Goal: Task Accomplishment & Management: Complete application form

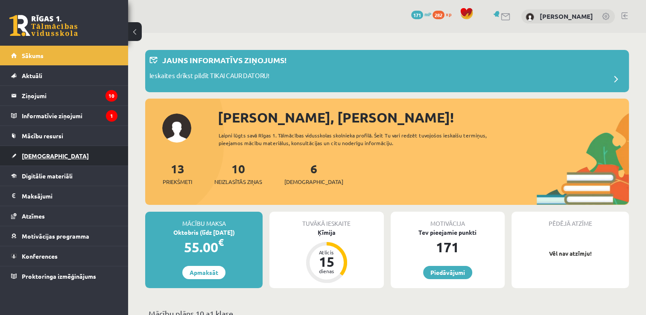
click at [39, 150] on link "[DEMOGRAPHIC_DATA]" at bounding box center [64, 156] width 106 height 20
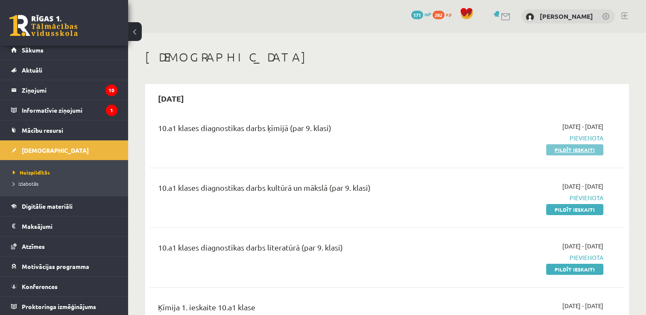
click at [595, 151] on link "Pildīt ieskaiti" at bounding box center [574, 149] width 57 height 11
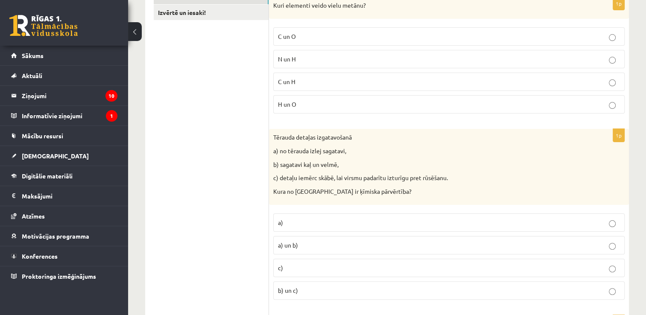
scroll to position [150, 0]
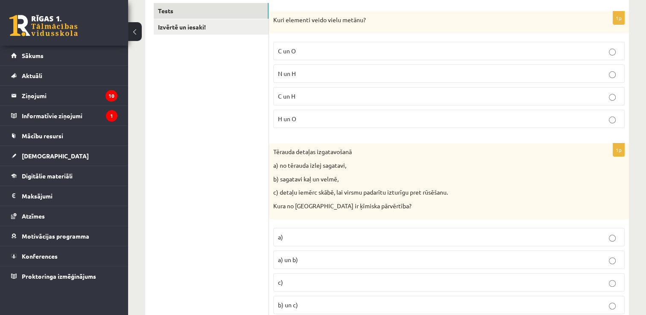
click at [453, 94] on p "C un H" at bounding box center [449, 96] width 342 height 9
click at [340, 282] on p "c)" at bounding box center [449, 282] width 342 height 9
drag, startPoint x: 644, startPoint y: 30, endPoint x: 650, endPoint y: 31, distance: 6.5
click at [646, 31] on html "0 Dāvanas 171 mP 282 xp Kristija Kalniņa Sākums Aktuāli Kā mācīties eSKOLĀ Kont…" at bounding box center [323, 7] width 646 height 315
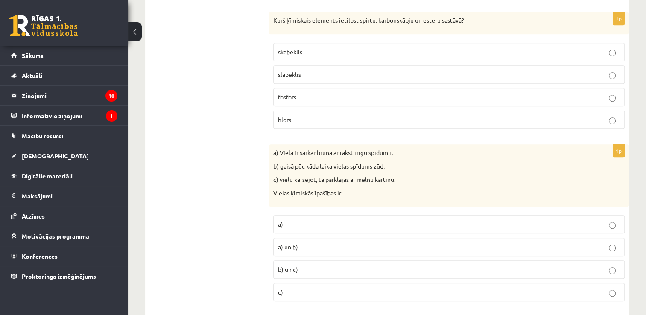
scroll to position [458, 0]
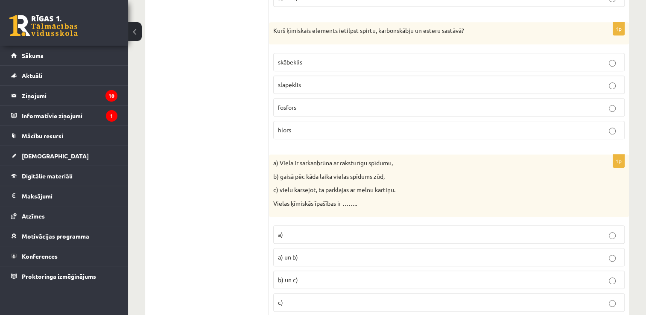
click at [502, 56] on label "skābeklis" at bounding box center [448, 62] width 351 height 18
click at [415, 230] on p "a)" at bounding box center [449, 234] width 342 height 9
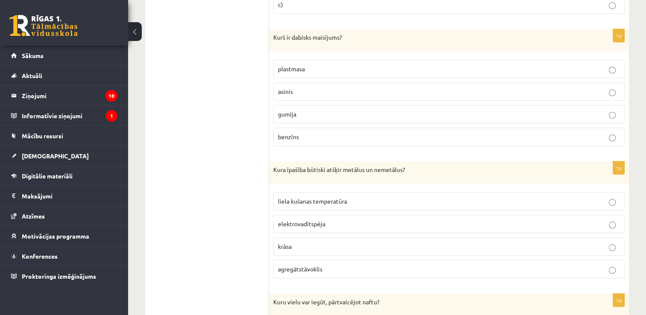
scroll to position [741, 0]
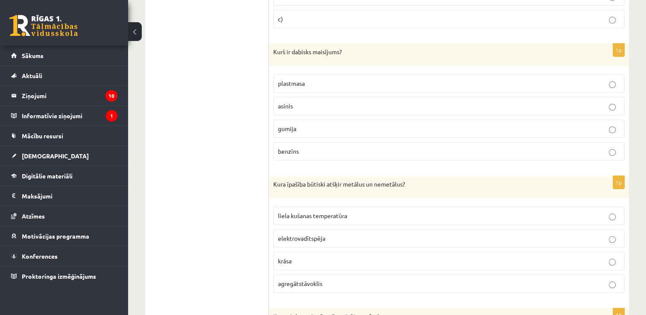
click at [350, 102] on p "asinis" at bounding box center [449, 106] width 342 height 9
click at [345, 229] on label "elektrovadītspēja" at bounding box center [448, 238] width 351 height 18
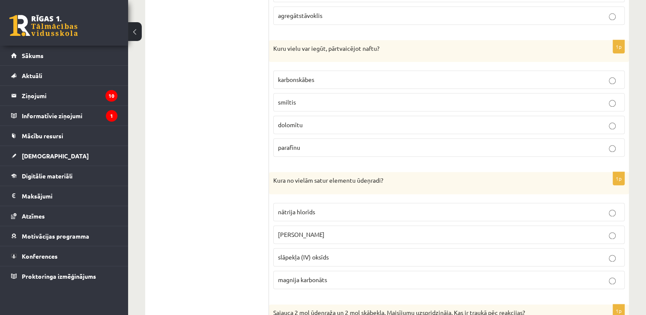
scroll to position [1000, 0]
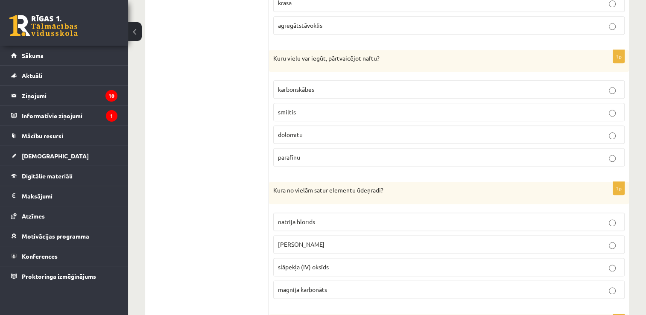
click at [405, 153] on p "parafīnu" at bounding box center [449, 157] width 342 height 9
click at [369, 240] on p "kālija hidroksīds" at bounding box center [449, 244] width 342 height 9
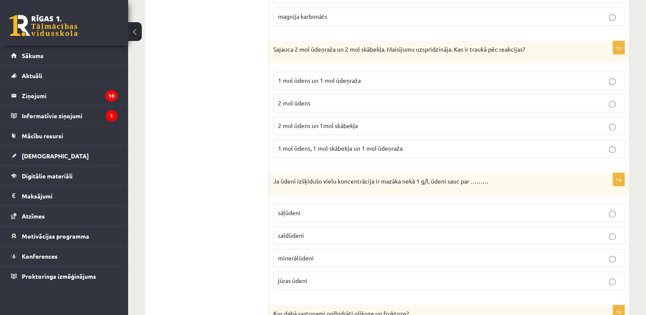
scroll to position [1268, 0]
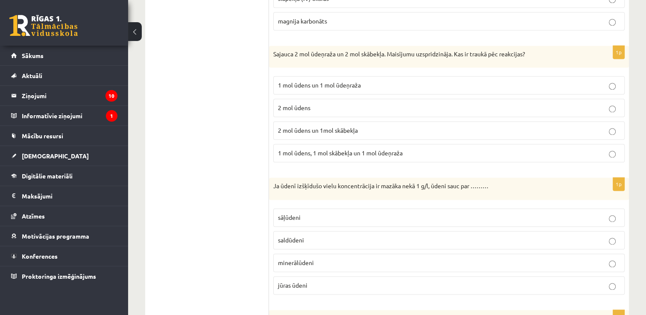
click at [509, 81] on p "1 mol ūdens un 1 mol ūdeņraža" at bounding box center [449, 85] width 342 height 9
click at [366, 237] on p "saldūdeni" at bounding box center [449, 240] width 342 height 9
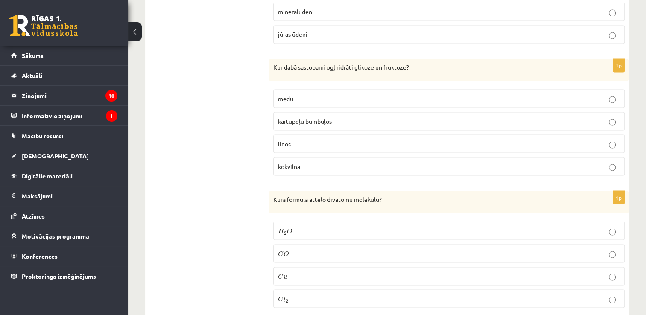
scroll to position [1534, 0]
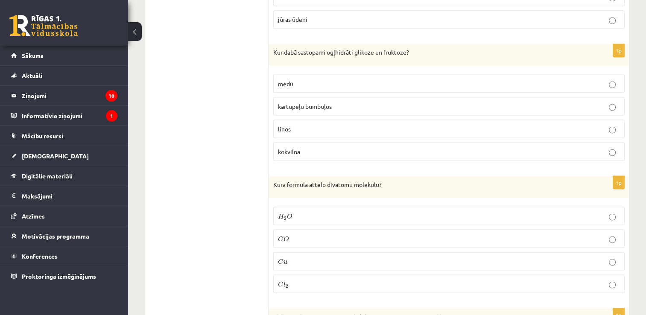
click at [616, 74] on label "medū" at bounding box center [448, 83] width 351 height 18
click at [367, 279] on p "C l 2 C l 2" at bounding box center [449, 283] width 342 height 9
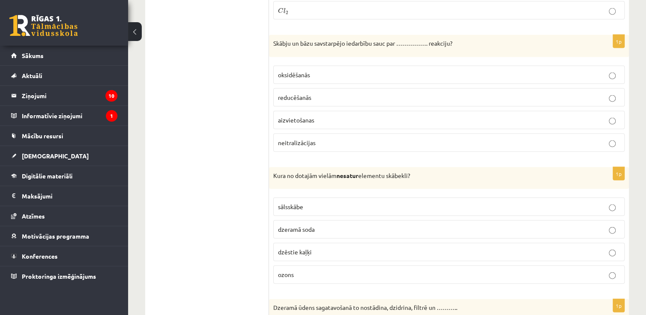
scroll to position [1798, 0]
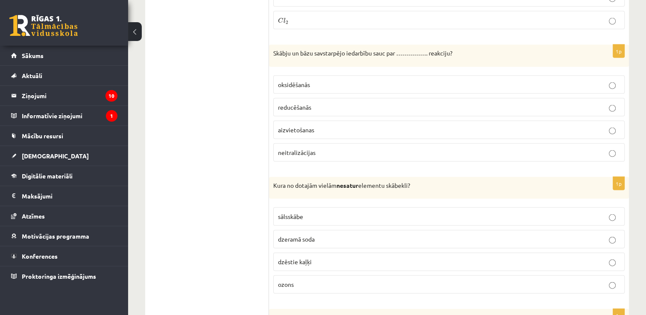
click at [521, 143] on label "neitralizācijas" at bounding box center [448, 152] width 351 height 18
click at [442, 208] on label "sālsskābe" at bounding box center [448, 217] width 351 height 18
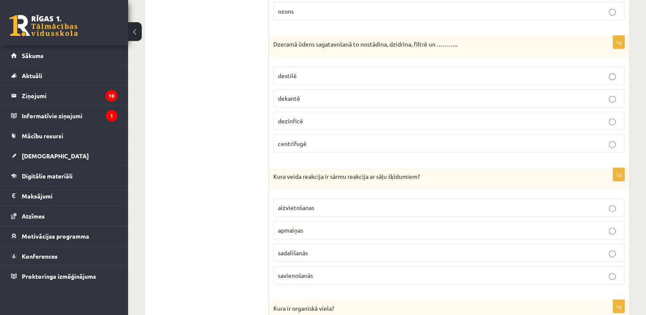
scroll to position [2081, 0]
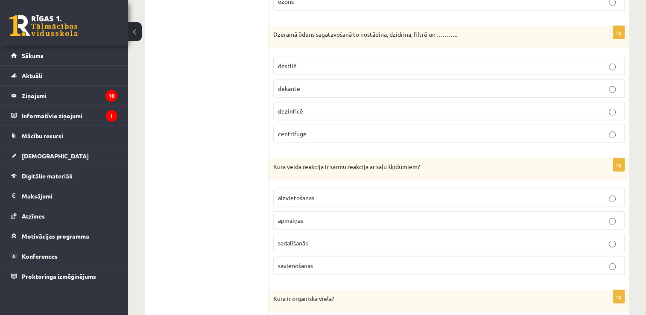
click at [485, 107] on p "dezinficē" at bounding box center [449, 111] width 342 height 9
click at [410, 216] on p "apmaiņas" at bounding box center [449, 220] width 342 height 9
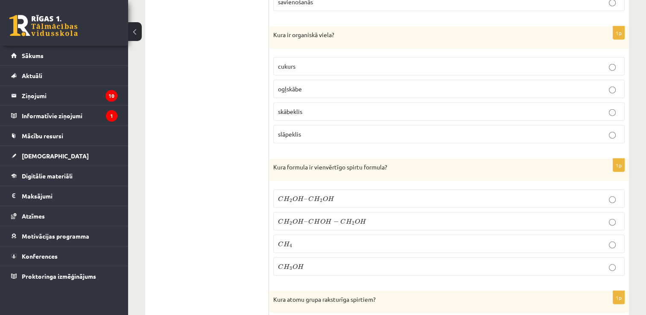
scroll to position [2350, 0]
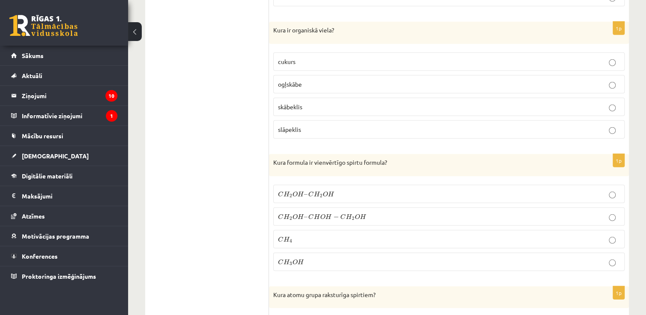
click at [518, 53] on label "cukurs" at bounding box center [448, 62] width 351 height 18
click at [368, 258] on p "C H 3 O H C H 3 O H" at bounding box center [449, 262] width 342 height 9
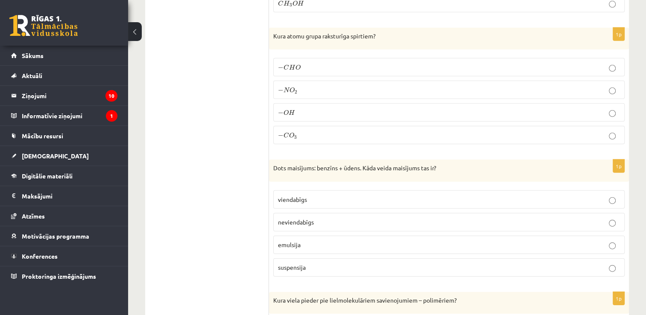
scroll to position [2593, 0]
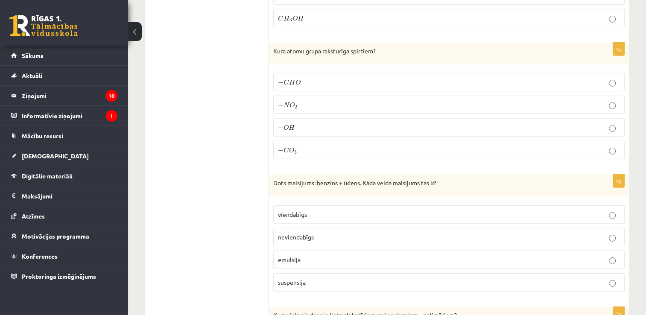
click at [467, 118] on label "− O H − O H" at bounding box center [448, 127] width 351 height 18
click at [390, 233] on p "neviendabīgs" at bounding box center [449, 237] width 342 height 9
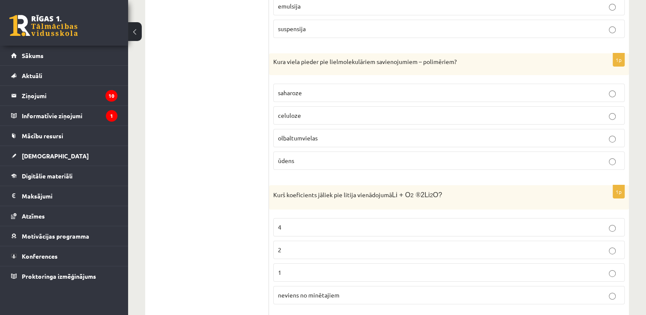
scroll to position [2872, 0]
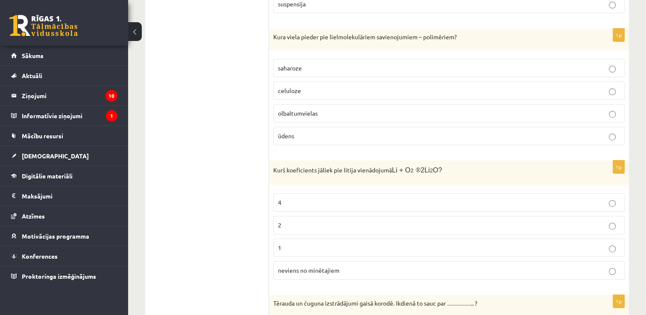
click at [449, 86] on p "celuloze" at bounding box center [449, 90] width 342 height 9
click at [392, 193] on label "4" at bounding box center [448, 202] width 351 height 18
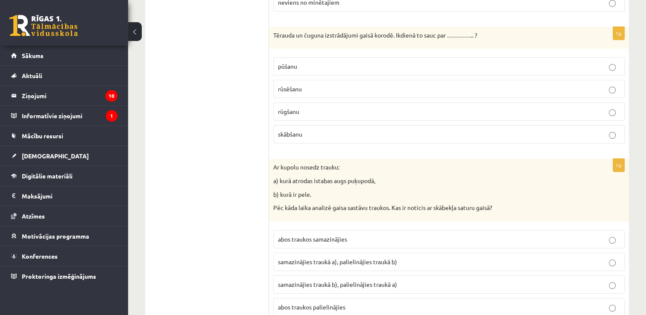
scroll to position [3135, 0]
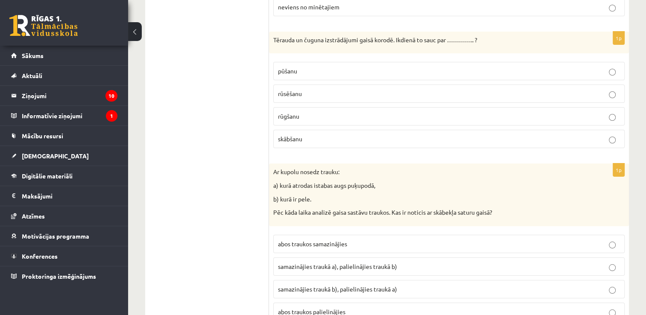
click at [381, 263] on span "samazinājies traukā a), palielinājies traukā b)" at bounding box center [337, 267] width 119 height 8
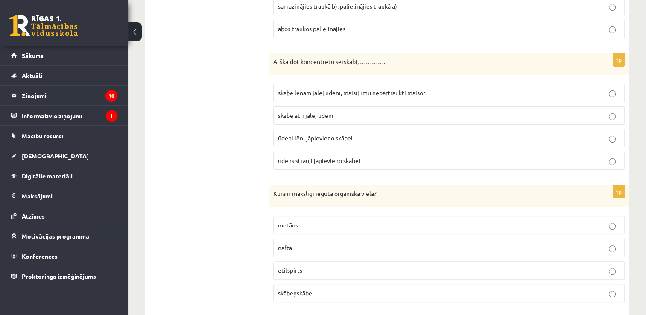
scroll to position [3428, 0]
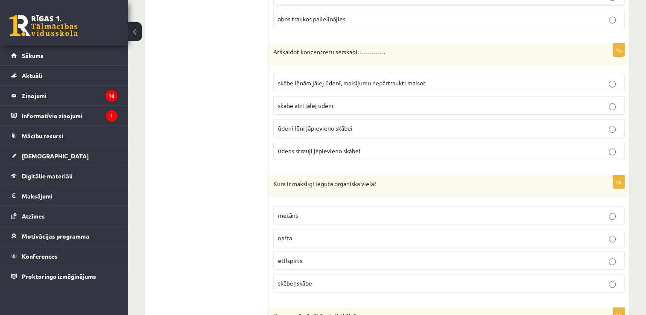
click at [386, 79] on span "skābe lēnām jālej ūdenī, maisījumu nepārtraukti maisot" at bounding box center [352, 83] width 148 height 8
click at [381, 124] on p "ūdeni lēni jāpievieno skābei" at bounding box center [449, 128] width 342 height 9
click at [327, 256] on p "etilspirts" at bounding box center [449, 260] width 342 height 9
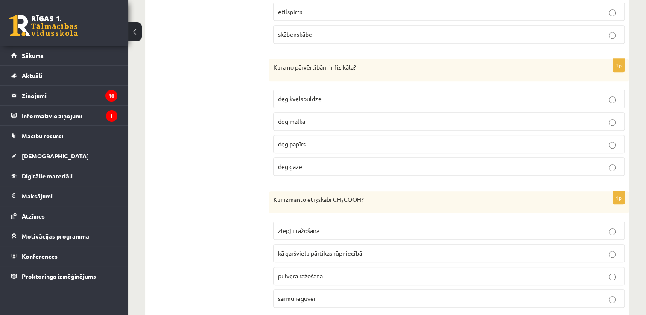
scroll to position [3667, 0]
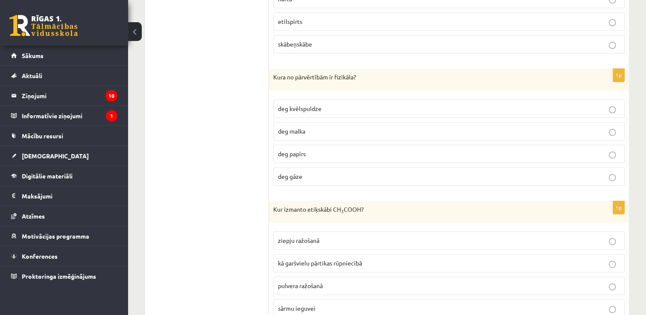
click at [463, 104] on p "deg kvēlspuldze" at bounding box center [449, 108] width 342 height 9
click at [410, 259] on p "kā garšvielu pārtikas rūpniecībā" at bounding box center [449, 263] width 342 height 9
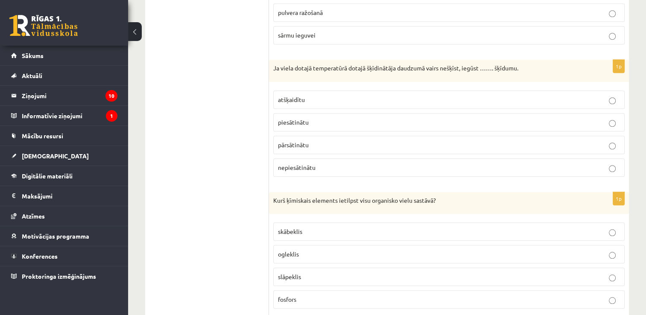
scroll to position [3946, 0]
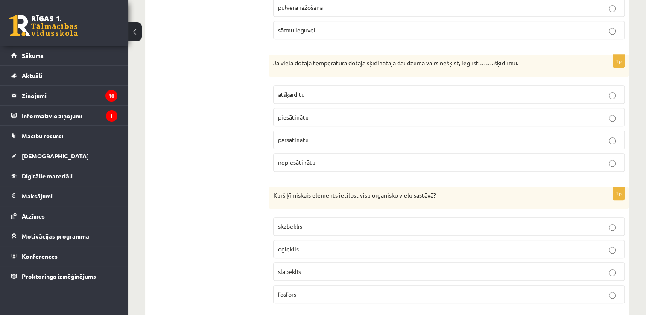
click at [395, 113] on p "piesātinātu" at bounding box center [449, 117] width 342 height 9
click at [351, 245] on p "ogleklis" at bounding box center [449, 249] width 342 height 9
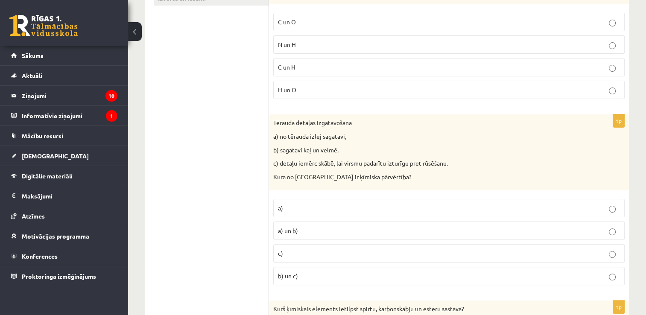
scroll to position [0, 0]
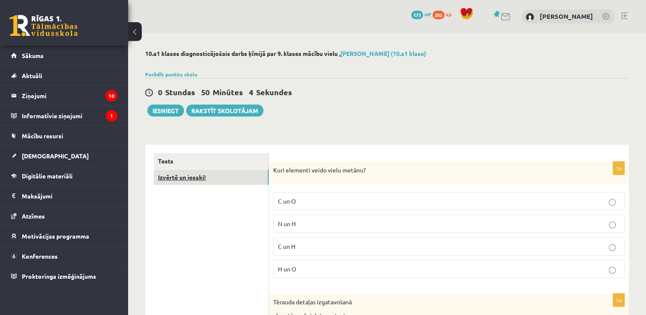
click at [191, 181] on link "Izvērtē un iesaki!" at bounding box center [211, 178] width 115 height 16
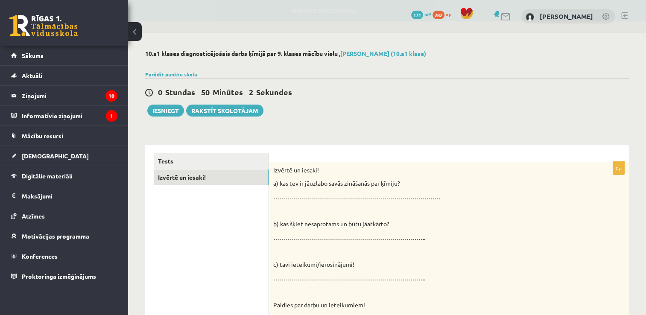
click at [362, 193] on p "…………………………………………………………………………" at bounding box center [427, 197] width 309 height 9
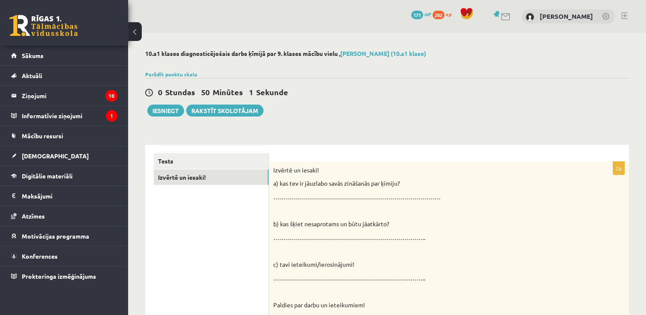
click at [346, 197] on p "…………………………………………………………………………" at bounding box center [427, 197] width 309 height 9
click at [287, 196] on p "…………………………………………………………………………" at bounding box center [427, 197] width 309 height 9
drag, startPoint x: 287, startPoint y: 196, endPoint x: 348, endPoint y: 217, distance: 63.7
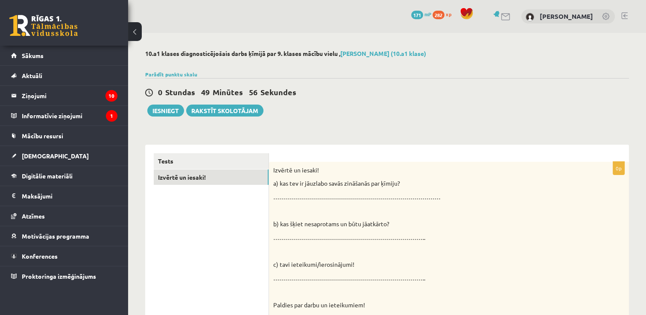
click at [348, 217] on div "Izvērtē un iesaki! a) kas tev ir jāuzlabo savās zināšanās par ķīmiju? …………………………" at bounding box center [449, 240] width 360 height 157
click at [436, 197] on p "…………………………………………………………………………" at bounding box center [427, 197] width 309 height 9
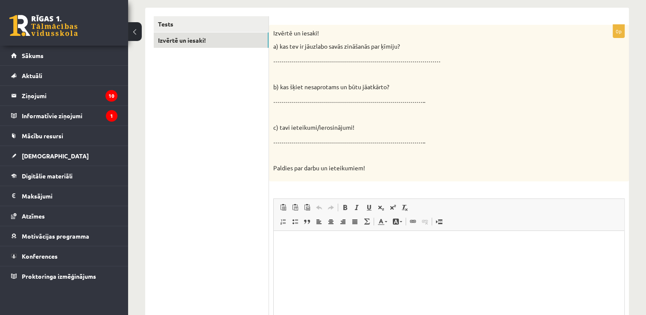
scroll to position [138, 0]
click at [405, 240] on p "Editor, wiswyg-editor-user-answer-47025002886100" at bounding box center [449, 242] width 334 height 9
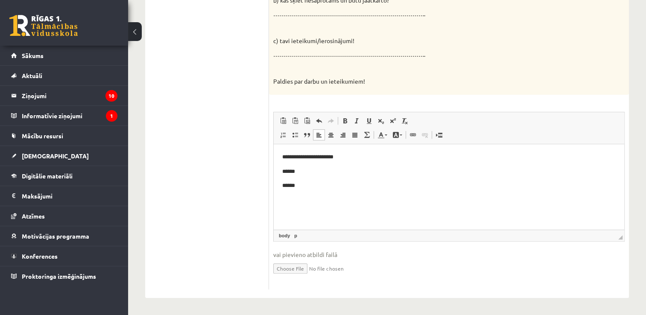
scroll to position [0, 0]
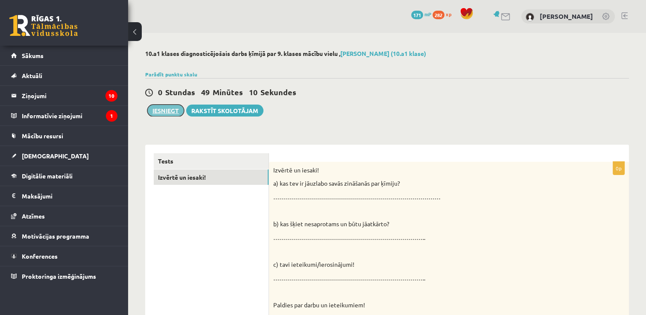
click at [168, 112] on button "Iesniegt" at bounding box center [165, 111] width 37 height 12
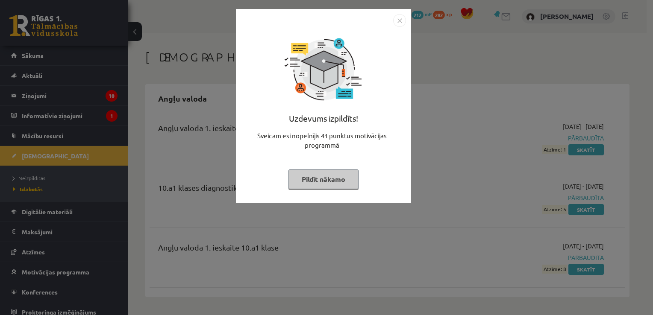
click at [354, 179] on button "Pildīt nākamo" at bounding box center [323, 180] width 70 height 20
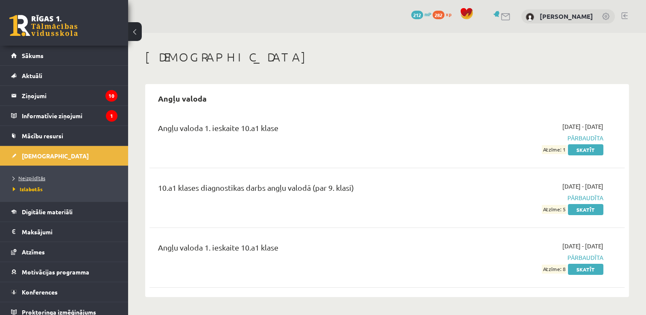
click at [32, 177] on span "Neizpildītās" at bounding box center [29, 178] width 32 height 7
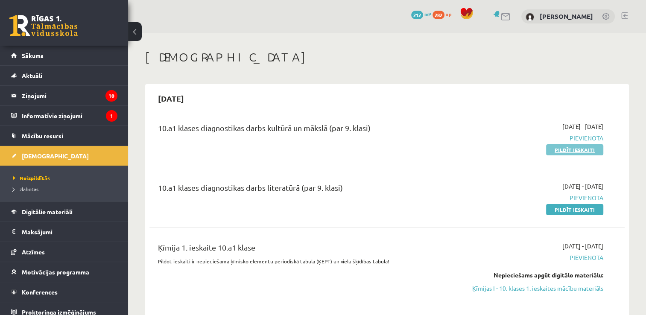
click at [559, 152] on link "Pildīt ieskaiti" at bounding box center [574, 149] width 57 height 11
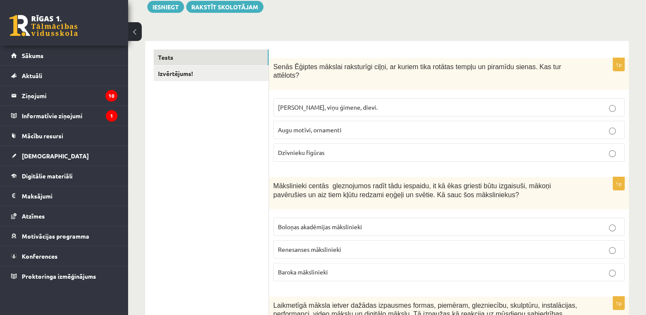
scroll to position [94, 0]
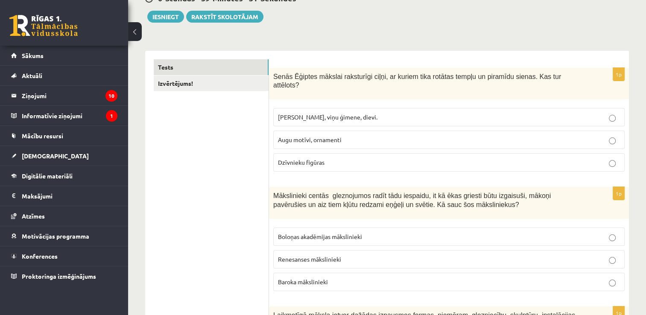
click at [588, 108] on label "Faraoni, viņu ģimene, dievi." at bounding box center [448, 117] width 351 height 18
click at [477, 255] on p "Renesanses mākslinieki" at bounding box center [449, 259] width 342 height 9
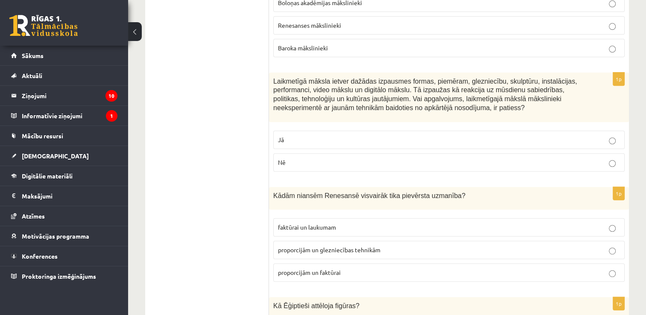
scroll to position [323, 0]
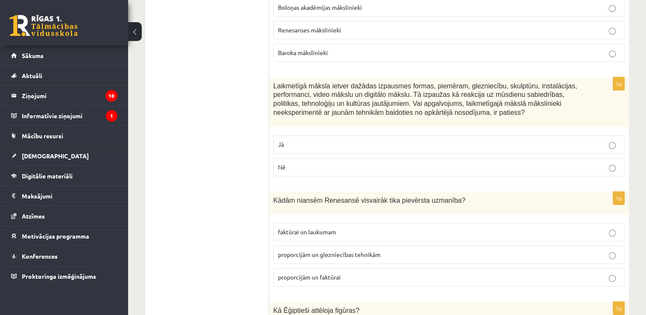
click at [550, 163] on p "Nē" at bounding box center [449, 167] width 342 height 9
click at [463, 250] on p "proporcijām un glezniecības tehnikām" at bounding box center [449, 254] width 342 height 9
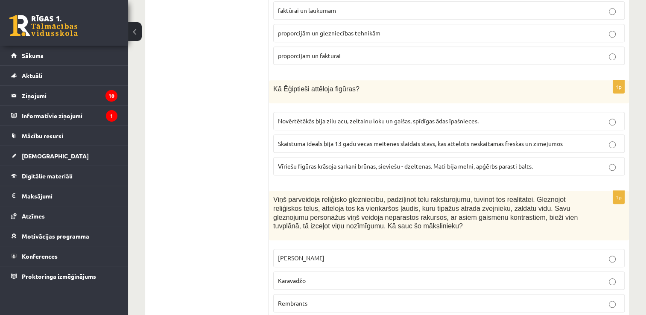
scroll to position [555, 0]
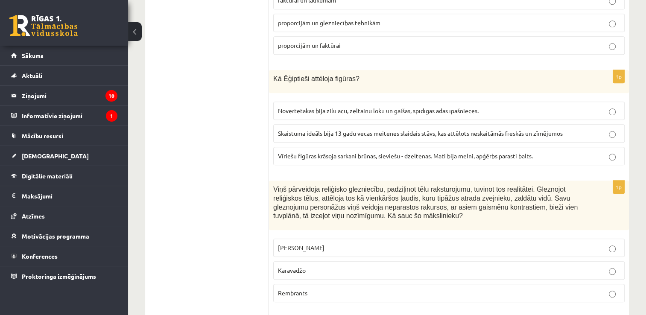
click at [544, 152] on p "Vīriešu figūras krāsoja sarkani brūnas, sieviešu - dzeltenas. Mati bija melni, …" at bounding box center [449, 156] width 342 height 9
click at [479, 267] on label "Karavadžo" at bounding box center [448, 270] width 351 height 18
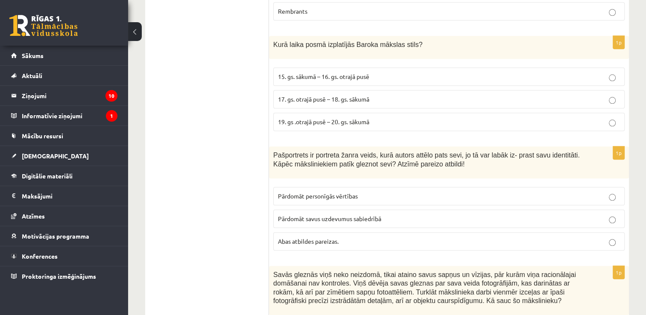
scroll to position [828, 0]
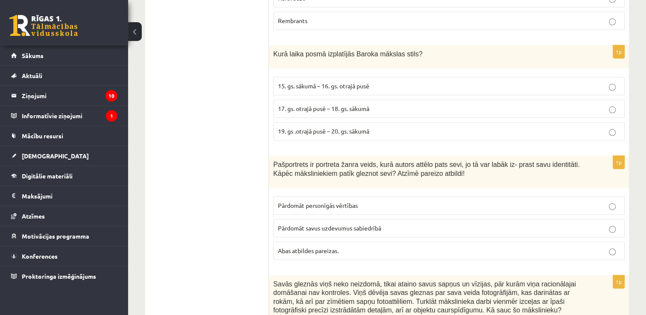
click at [500, 100] on label "17. gs. otrajā pusē – 18. gs. sākumā" at bounding box center [448, 109] width 351 height 18
click at [434, 246] on p "Abas atbildes pareizas." at bounding box center [449, 250] width 342 height 9
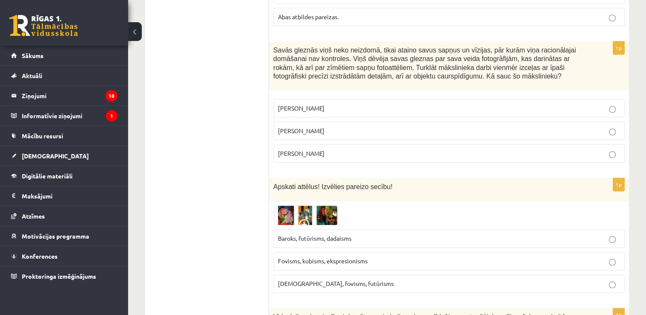
scroll to position [1066, 0]
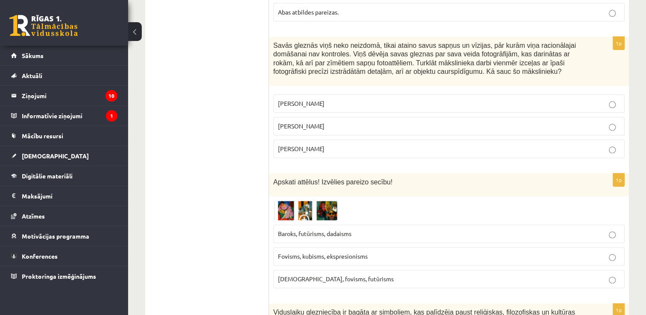
click at [286, 201] on img at bounding box center [305, 211] width 64 height 20
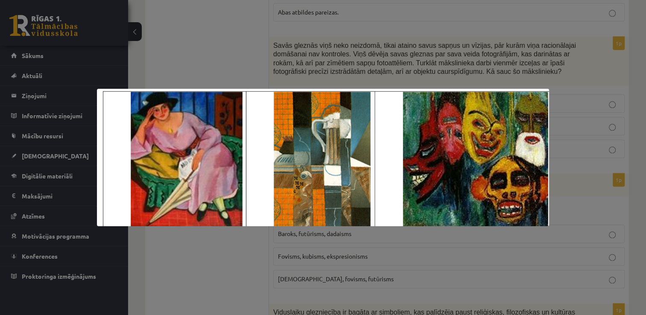
click at [423, 68] on div at bounding box center [323, 157] width 646 height 315
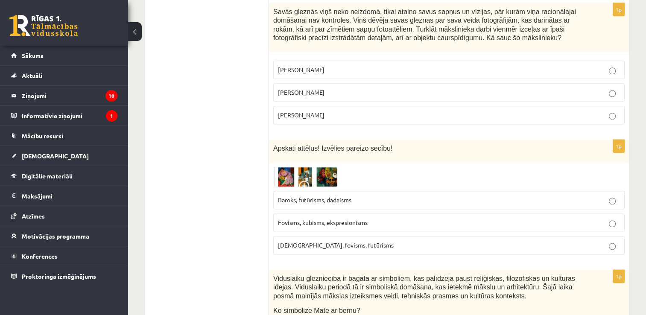
scroll to position [1086, 0]
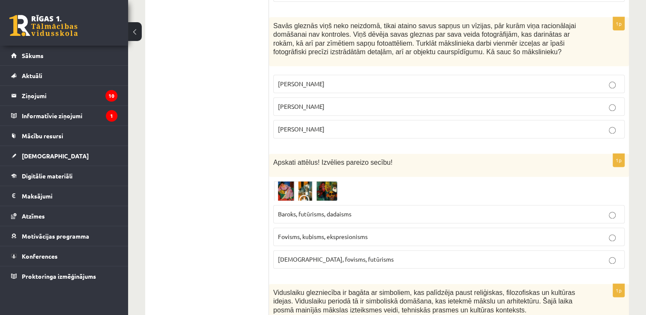
click at [435, 102] on p "Salvadors Dalī" at bounding box center [449, 106] width 342 height 9
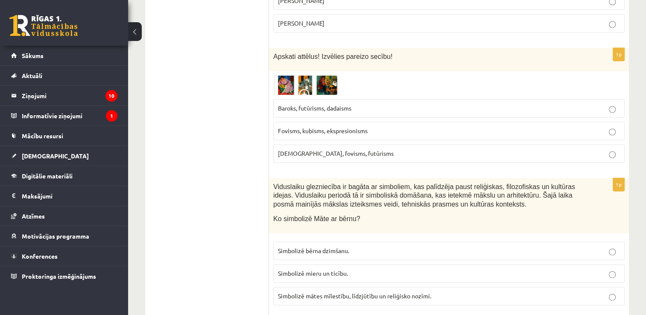
scroll to position [1187, 0]
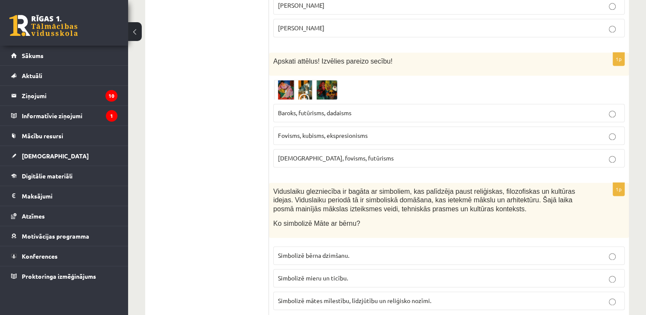
click at [302, 80] on img at bounding box center [305, 90] width 64 height 20
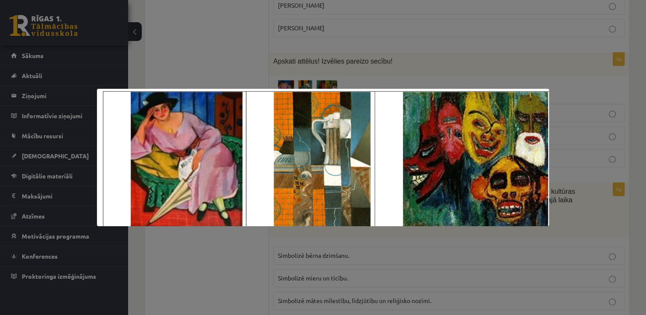
click at [465, 62] on div at bounding box center [323, 157] width 646 height 315
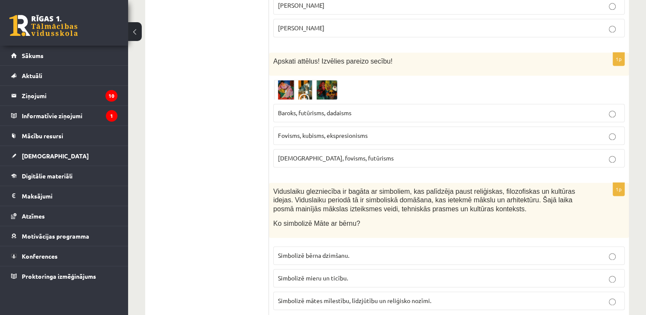
click at [316, 80] on img at bounding box center [305, 90] width 64 height 20
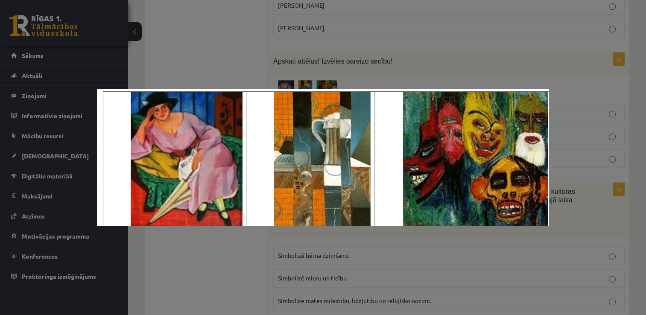
click at [357, 18] on div at bounding box center [323, 157] width 646 height 315
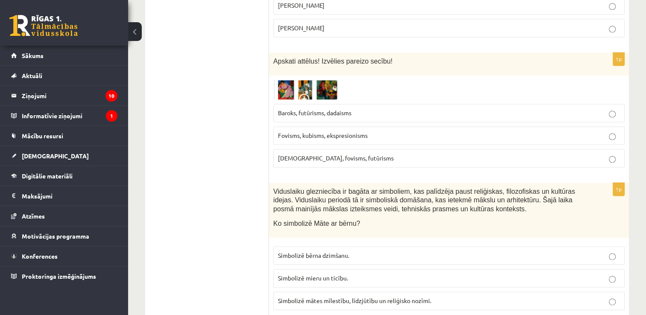
click at [331, 126] on label "Fovisms, kubisms, ekspresionisms" at bounding box center [448, 135] width 351 height 18
click at [336, 297] on span "Simbolizē mātes mīlestību, līdzjūtību un reliģisko nozīmi." at bounding box center [354, 301] width 153 height 8
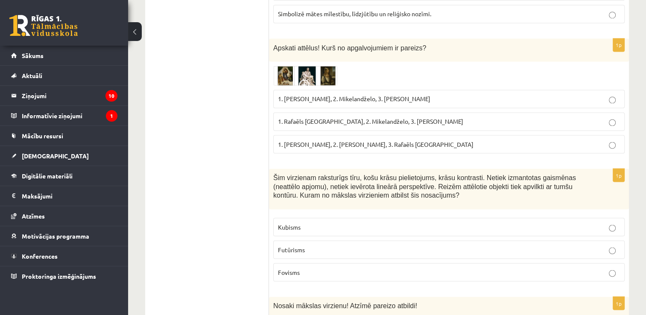
scroll to position [1484, 0]
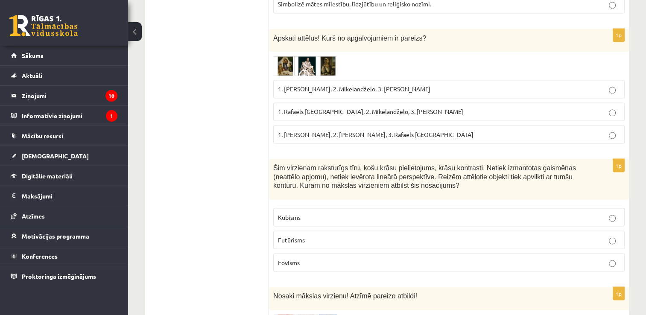
click at [320, 59] on img at bounding box center [305, 66] width 64 height 20
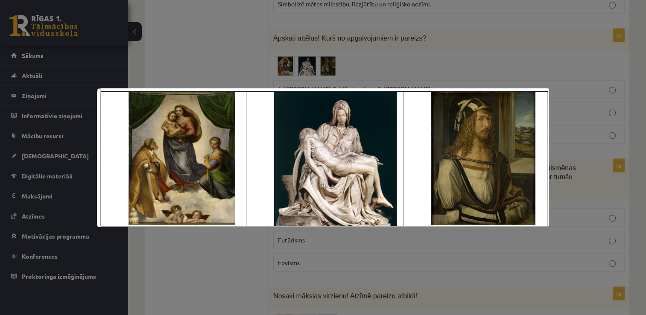
click at [320, 59] on div at bounding box center [323, 157] width 646 height 315
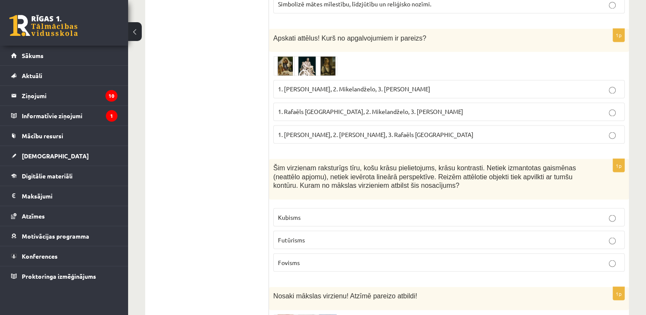
click at [345, 80] on label "1. Leonardo da Vinči, 2. Mikelandželo, 3. Albrehts Dīrers" at bounding box center [448, 89] width 351 height 18
click at [310, 258] on p "Fovisms" at bounding box center [449, 262] width 342 height 9
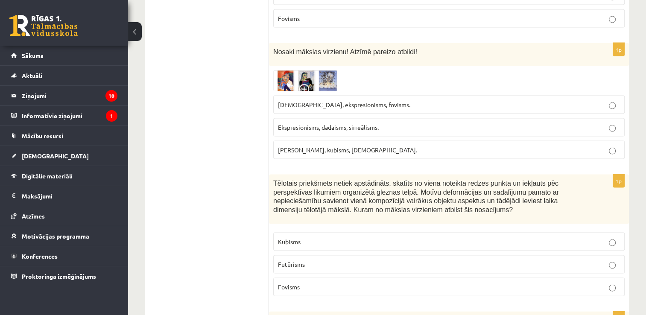
scroll to position [1737, 0]
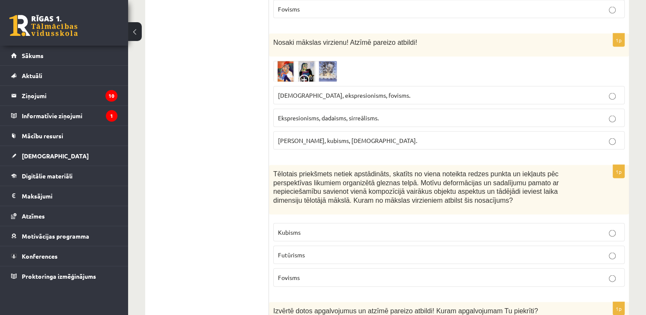
click at [329, 61] on img at bounding box center [305, 71] width 64 height 21
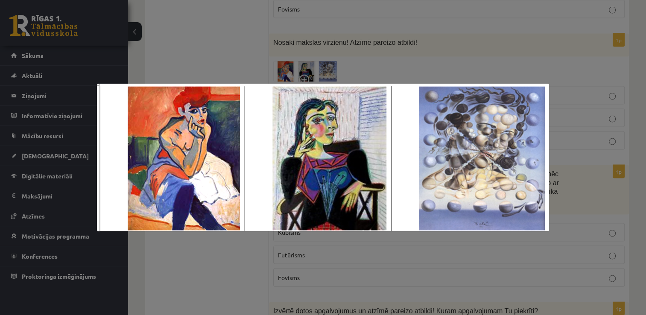
click at [329, 58] on div at bounding box center [323, 157] width 646 height 315
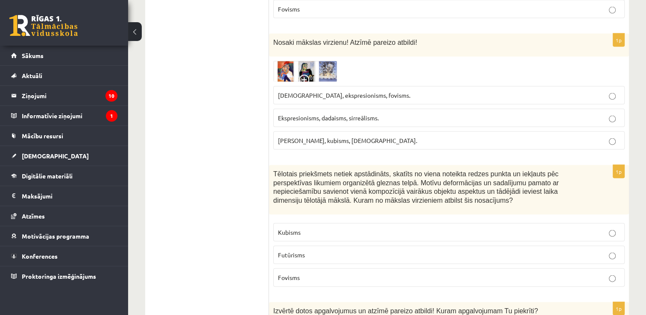
click at [329, 61] on img at bounding box center [305, 71] width 64 height 21
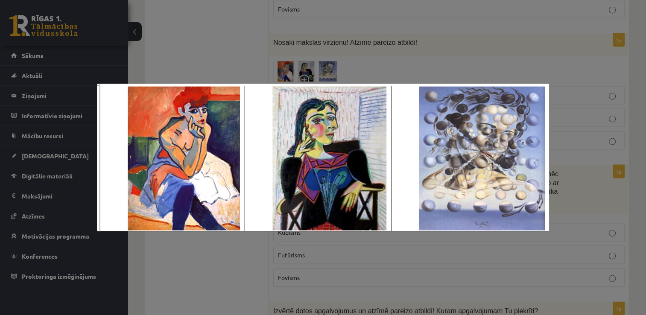
click at [329, 58] on div at bounding box center [323, 157] width 646 height 315
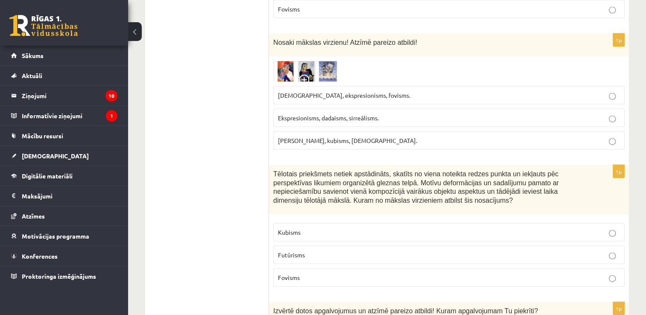
click at [304, 228] on p "Kubisms" at bounding box center [449, 232] width 342 height 9
click at [326, 114] on span "Ekspresionisms, dadaisms, sirreālisms." at bounding box center [328, 118] width 101 height 8
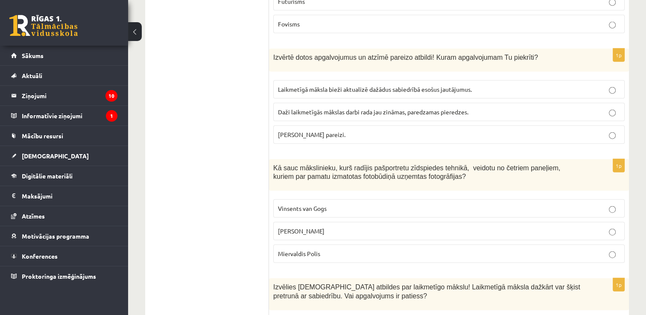
scroll to position [1986, 0]
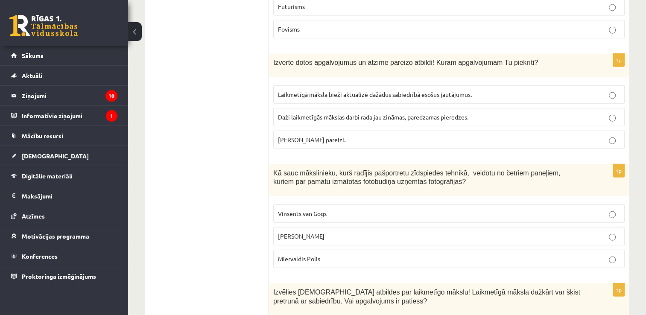
click at [397, 131] on label "Abi apgalvojumi pareizi." at bounding box center [448, 140] width 351 height 18
click at [349, 227] on label "Endijs Vorhols" at bounding box center [448, 236] width 351 height 18
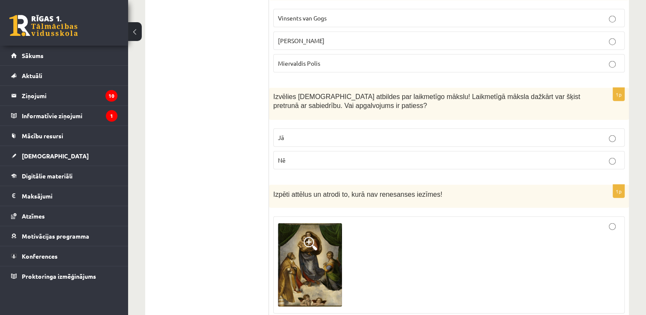
scroll to position [2205, 0]
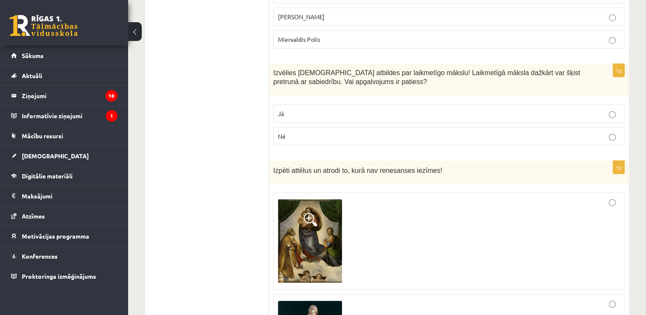
click at [603, 109] on p "Jā" at bounding box center [449, 113] width 342 height 9
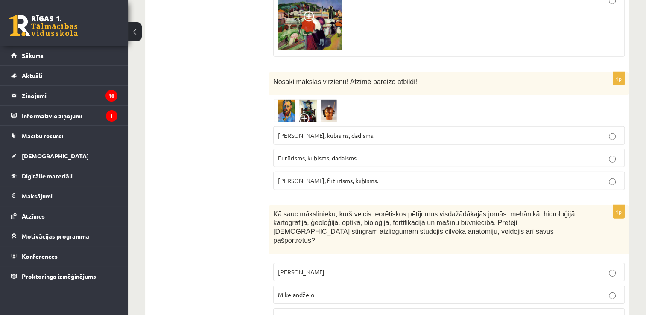
scroll to position [2611, 0]
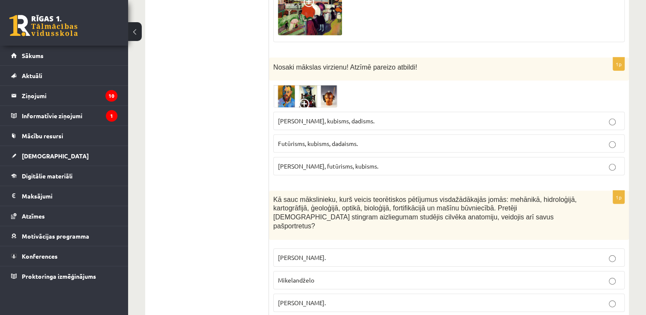
click at [310, 85] on img at bounding box center [305, 96] width 64 height 23
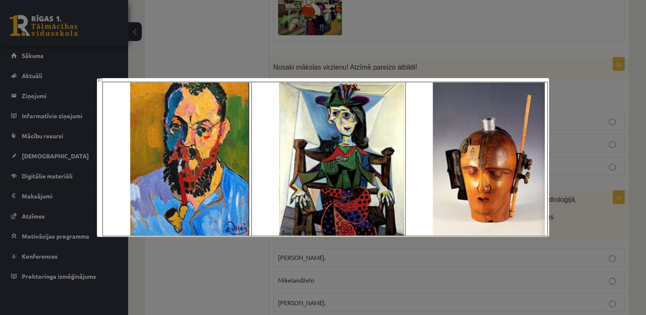
click at [410, 47] on div at bounding box center [323, 157] width 646 height 315
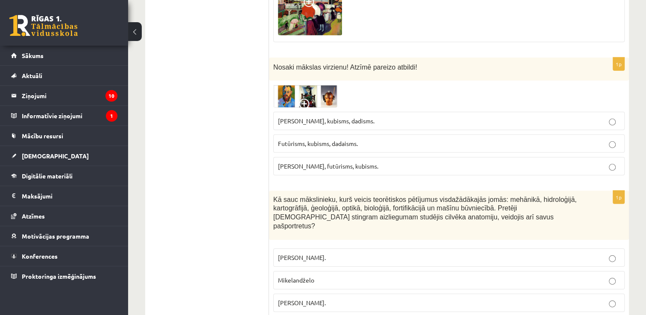
click at [310, 299] on span "Leonardo da Vinči." at bounding box center [302, 303] width 48 height 8
click at [302, 99] on span at bounding box center [306, 106] width 14 height 14
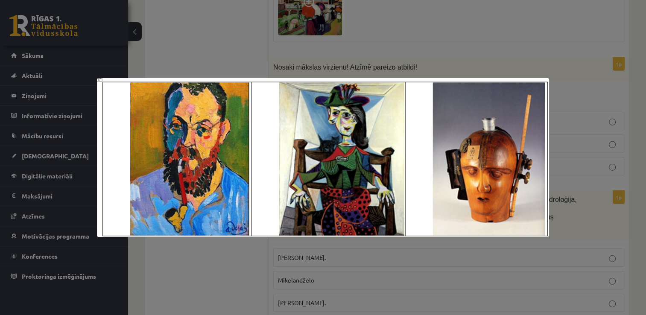
click at [430, 46] on div at bounding box center [323, 157] width 646 height 315
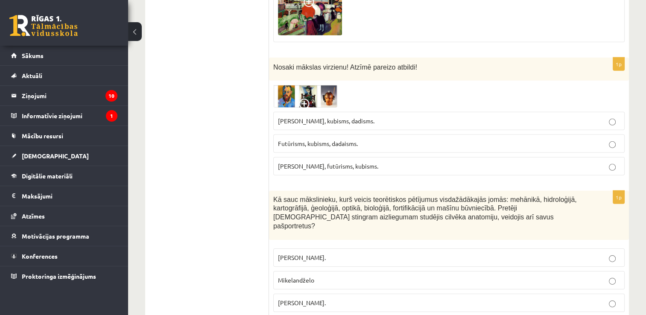
click at [336, 117] on span "Fovisms, kubisms, dadisms." at bounding box center [326, 121] width 97 height 8
click at [325, 140] on span "Futūrisms, kubisms, dadaisms." at bounding box center [318, 144] width 80 height 8
click at [325, 157] on label "Fovisms, futūrisms, kubisms." at bounding box center [448, 166] width 351 height 18
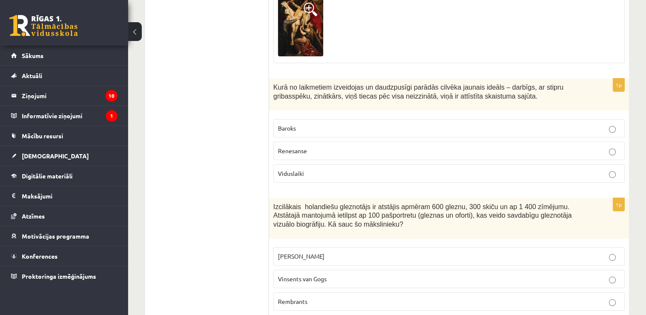
scroll to position [3152, 0]
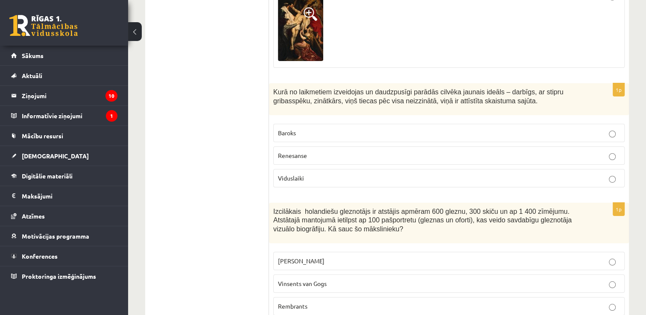
click at [534, 146] on label "Renesanse" at bounding box center [448, 155] width 351 height 18
click at [423, 302] on p "Rembrants" at bounding box center [449, 306] width 342 height 9
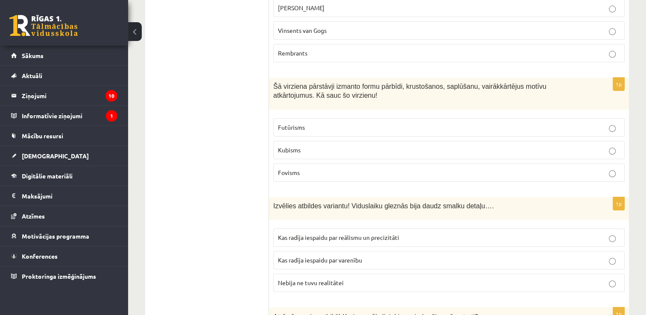
scroll to position [3410, 0]
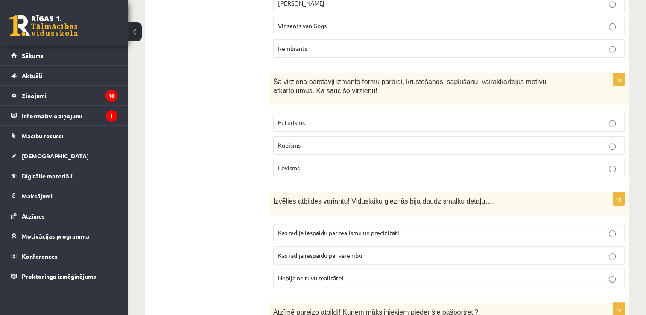
click at [492, 118] on p "Futūrisms" at bounding box center [449, 122] width 342 height 9
click at [433, 228] on p "Kas radīja iespaidu par reālismu un precizitāti" at bounding box center [449, 232] width 342 height 9
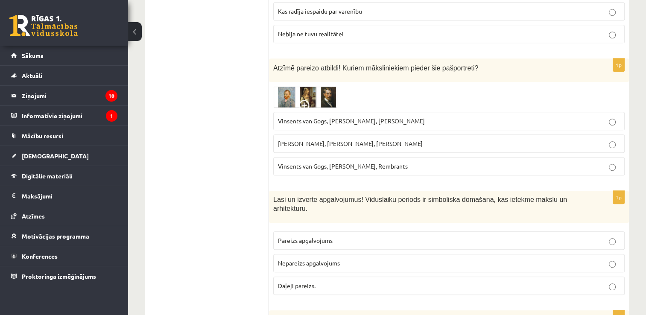
scroll to position [3644, 0]
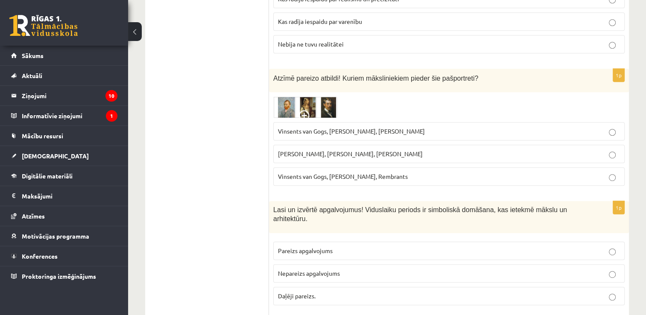
click at [333, 97] on img at bounding box center [305, 107] width 64 height 21
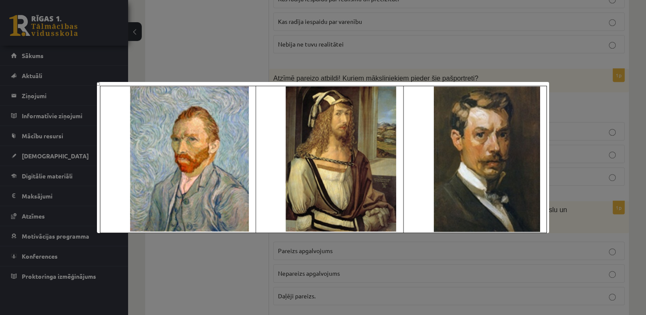
click at [413, 53] on div at bounding box center [323, 157] width 646 height 315
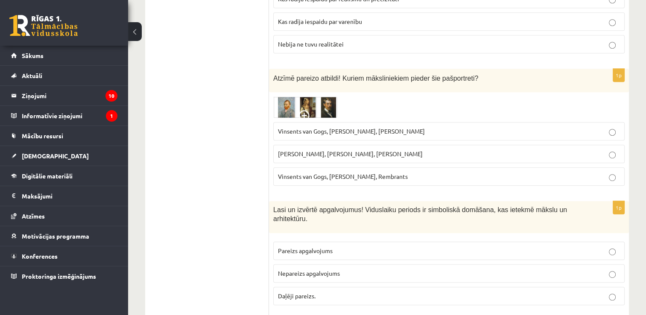
click at [395, 127] on span "Vinsents van Gogs, Albrehts Dīrers, Janis Rozentāls" at bounding box center [351, 131] width 147 height 8
click at [345, 246] on p "Pareizs apgalvojums" at bounding box center [449, 250] width 342 height 9
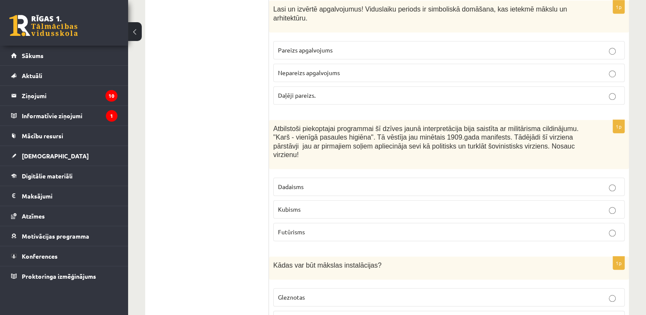
scroll to position [3861, 0]
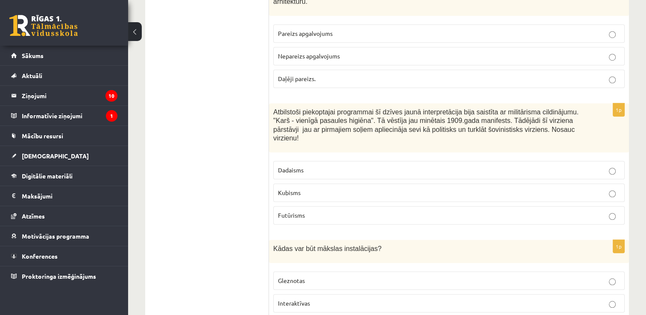
click at [515, 211] on p "Futūrisms" at bounding box center [449, 215] width 342 height 9
click at [437, 294] on label "Interaktīvas" at bounding box center [448, 303] width 351 height 18
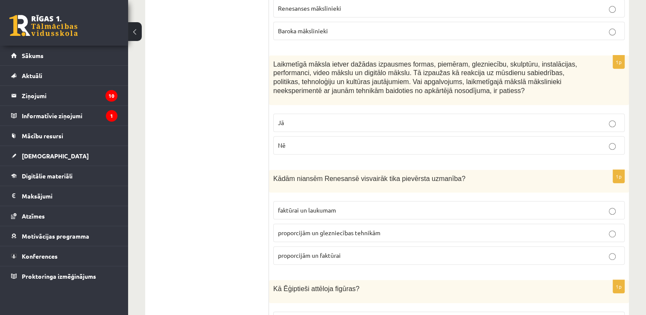
scroll to position [0, 0]
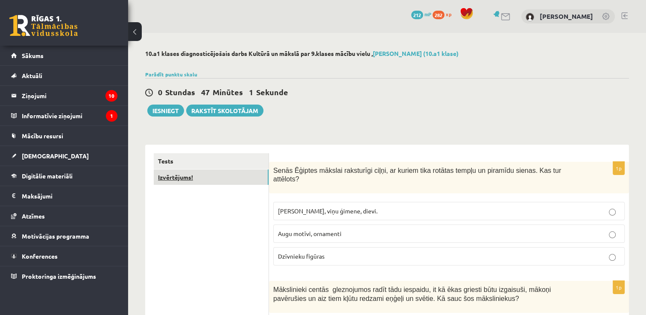
click at [201, 179] on link "Izvērtējums!" at bounding box center [211, 178] width 115 height 16
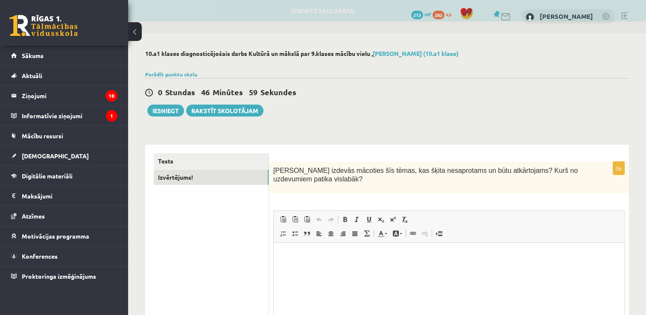
click at [392, 225] on span "Bold Keyboard shortcut Ctrl+B Italic Keyboard shortcut Ctrl+I Underline Keyboar…" at bounding box center [375, 219] width 73 height 11
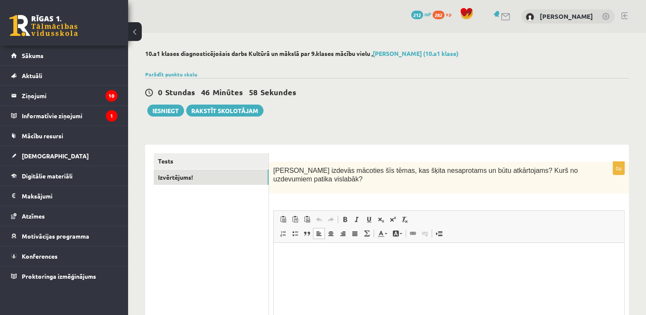
click at [407, 254] on p "Editor, wiswyg-editor-user-answer-47024783506940" at bounding box center [449, 256] width 334 height 9
click at [159, 116] on button "Iesniegt" at bounding box center [165, 111] width 37 height 12
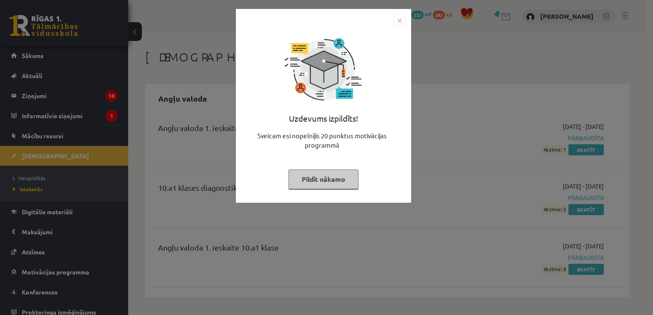
click at [311, 184] on button "Pildīt nākamo" at bounding box center [323, 180] width 70 height 20
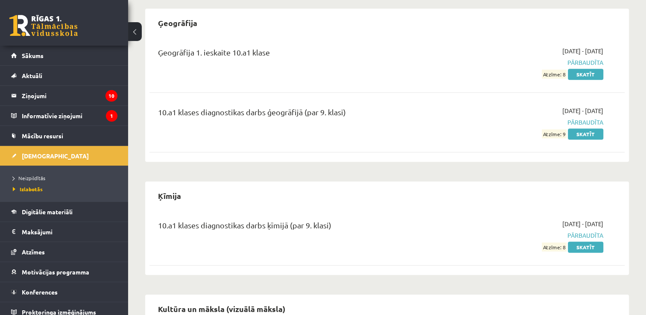
scroll to position [562, 0]
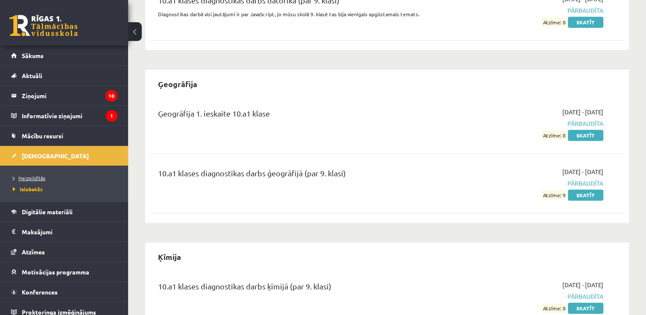
click at [42, 178] on span "Neizpildītās" at bounding box center [29, 178] width 32 height 7
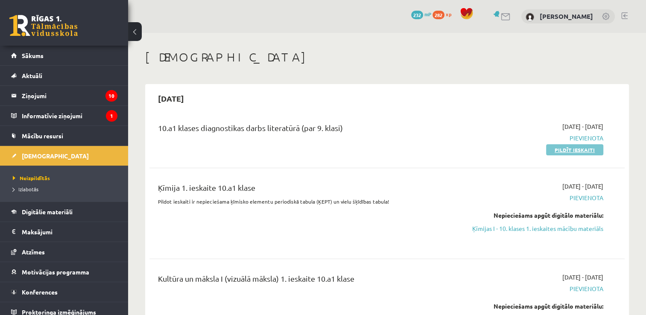
click at [553, 149] on link "Pildīt ieskaiti" at bounding box center [574, 149] width 57 height 11
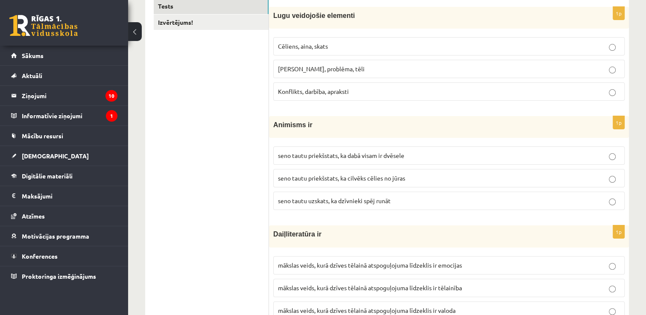
scroll to position [167, 0]
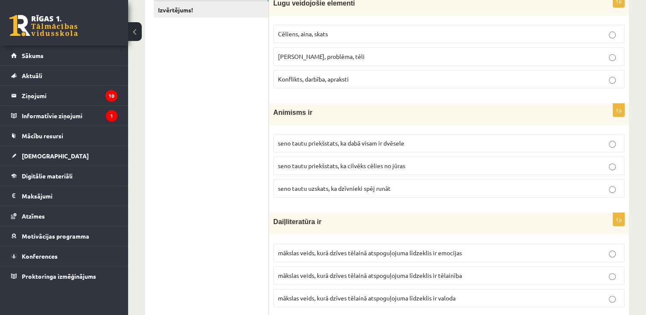
click at [430, 33] on p "Cēliens, aina, skats" at bounding box center [449, 33] width 342 height 9
click at [403, 139] on span "seno tautu priekšstats, ka dabā visam ir dvēsele" at bounding box center [341, 143] width 126 height 8
click at [379, 290] on label "mākslas veids, kurā dzīves tēlainā atspoguļojuma līdzeklis ir valoda" at bounding box center [448, 298] width 351 height 18
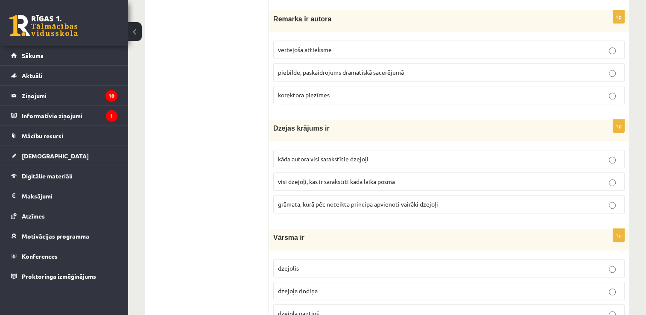
scroll to position [484, 0]
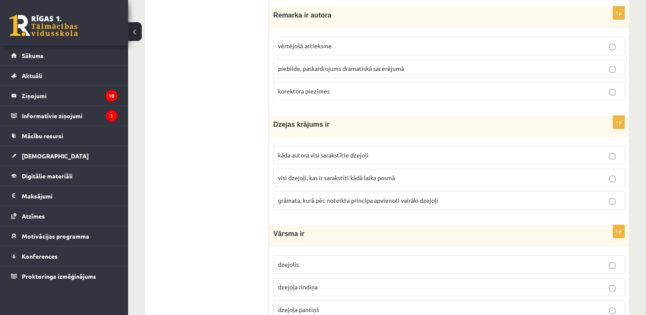
click at [413, 64] on p "piebilde, paskaidrojums dramatiskā sacerējumā" at bounding box center [449, 68] width 342 height 9
click at [345, 200] on span "grāmata, kurā pēc noteikta principa apvienoti vairāki dzejoļi" at bounding box center [358, 200] width 160 height 8
click at [343, 307] on p "dzejoļa pantiņš" at bounding box center [449, 309] width 342 height 9
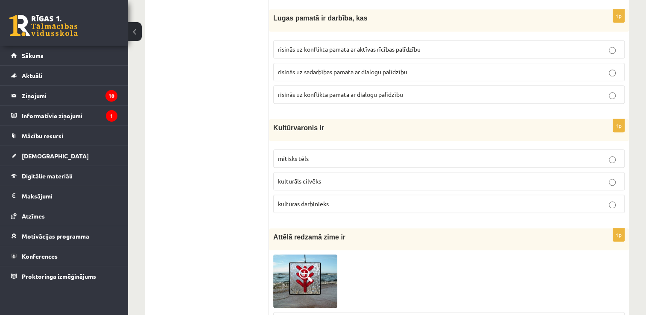
scroll to position [813, 0]
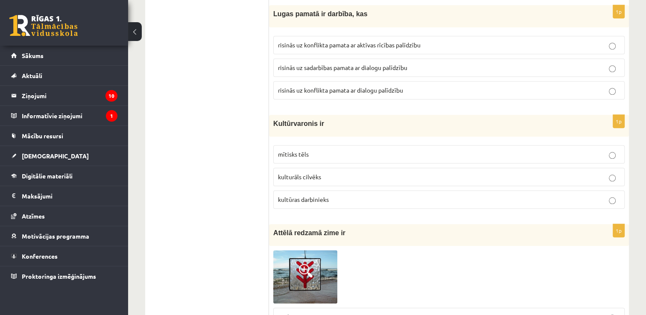
click at [449, 70] on label "risinās uz sadarbības pamata ar dialogu palīdzību" at bounding box center [448, 68] width 351 height 18
click at [374, 199] on p "kultūras darbinieks" at bounding box center [449, 199] width 342 height 9
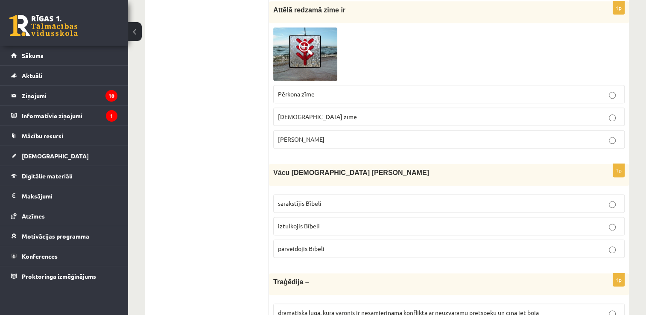
scroll to position [1023, 0]
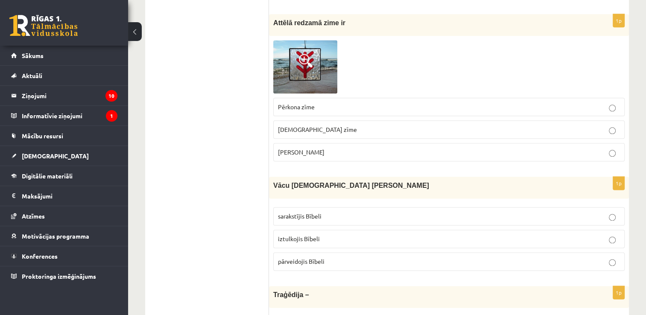
click at [468, 143] on label "[PERSON_NAME]" at bounding box center [448, 152] width 351 height 18
click at [370, 234] on p "iztulkojis Bībeli" at bounding box center [449, 238] width 342 height 9
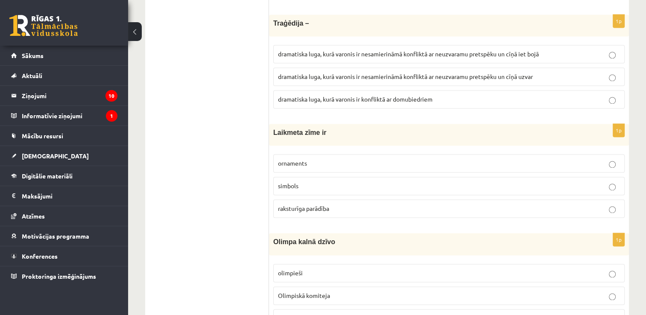
scroll to position [1303, 0]
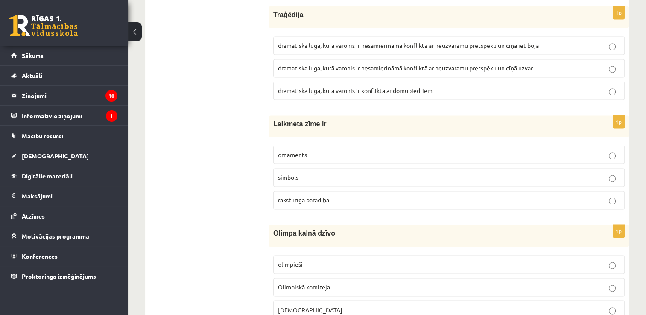
click at [478, 41] on span "dramatiska luga, kurā varonis ir nesamierināmā konfliktā ar neuzvaramu pretspēk…" at bounding box center [408, 45] width 261 height 8
click at [398, 173] on p "simbols" at bounding box center [449, 177] width 342 height 9
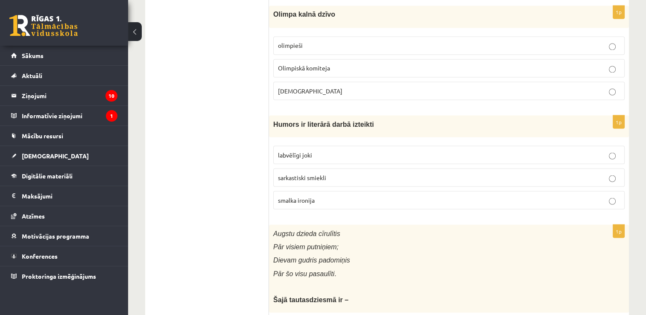
scroll to position [1527, 0]
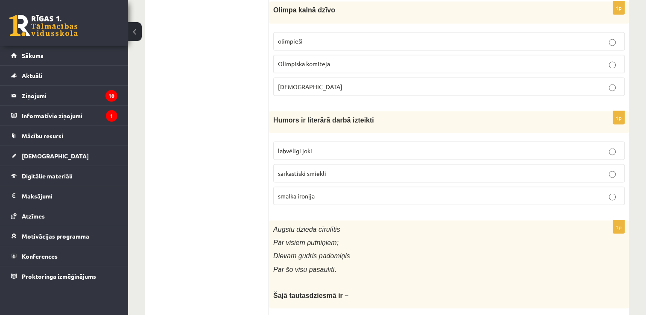
click at [379, 77] on label "[DEMOGRAPHIC_DATA]" at bounding box center [448, 86] width 351 height 18
click at [346, 187] on label "smalka ironija" at bounding box center [448, 196] width 351 height 18
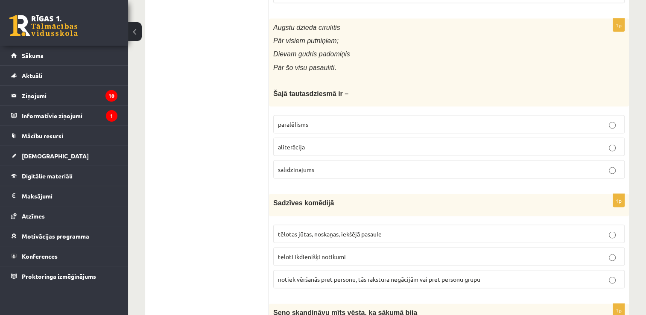
scroll to position [1724, 0]
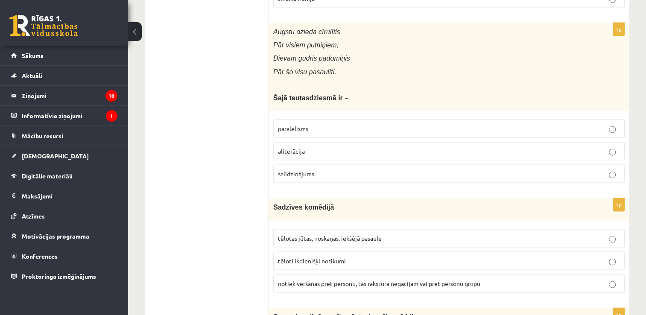
click at [503, 124] on p "paralēlisms" at bounding box center [449, 128] width 342 height 9
click at [402, 257] on p "tēloti ikdienišķi notikumi" at bounding box center [449, 261] width 342 height 9
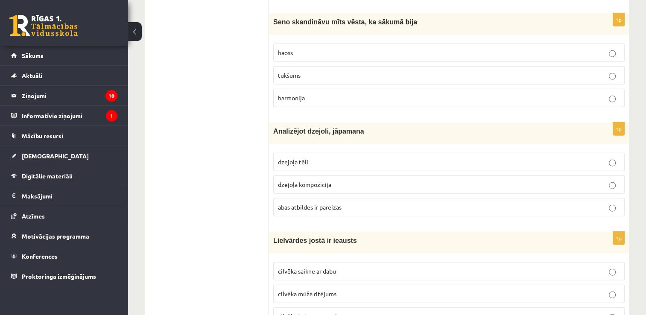
scroll to position [2023, 0]
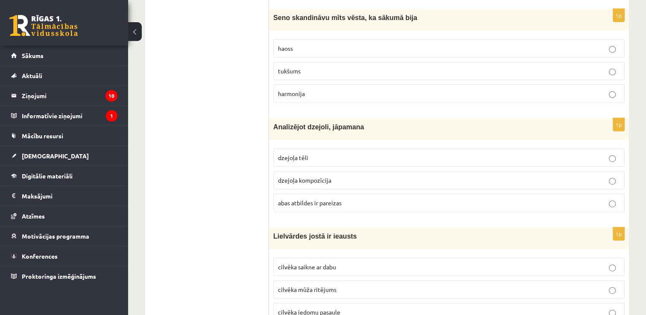
click at [556, 69] on label "tukšums" at bounding box center [448, 71] width 351 height 18
click at [472, 199] on p "abas atbildes ir pareizas" at bounding box center [449, 203] width 342 height 9
click at [424, 285] on p "cilvēka mūža ritējums" at bounding box center [449, 289] width 342 height 9
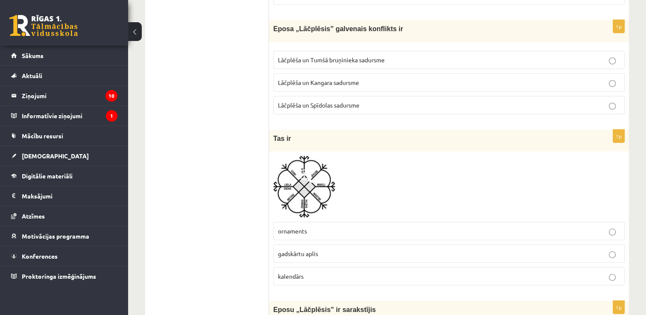
scroll to position [2344, 0]
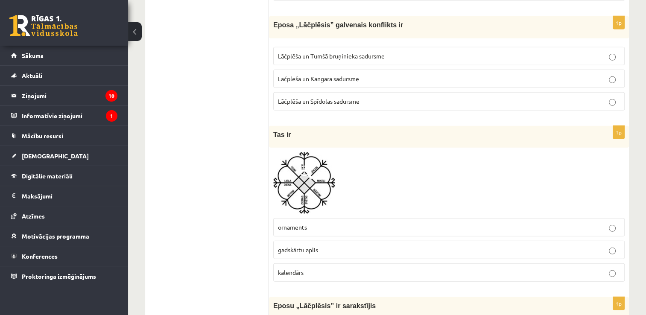
click at [425, 77] on fieldset "Lāčplēša un Tumšā bruņinieka sadursme Lāčplēša un Kangara sadursme Lāčplēša un …" at bounding box center [448, 78] width 351 height 70
click at [426, 73] on label "Lāčplēša un Kangara sadursme" at bounding box center [448, 79] width 351 height 18
click at [389, 246] on p "gadskārtu aplis" at bounding box center [449, 250] width 342 height 9
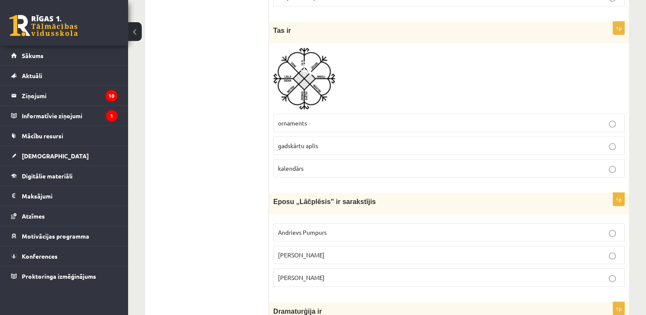
scroll to position [2470, 0]
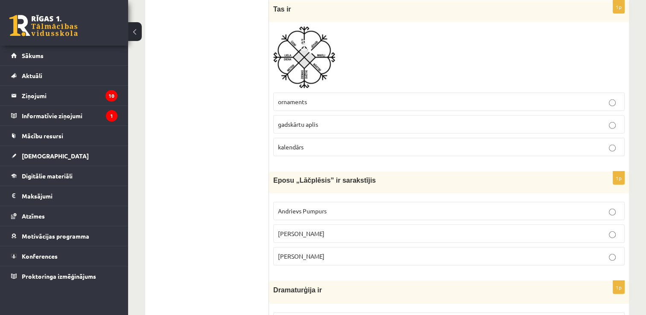
click at [567, 229] on p "[PERSON_NAME]" at bounding box center [449, 233] width 342 height 9
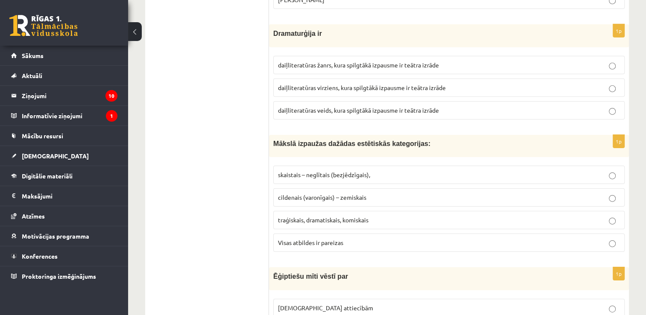
scroll to position [2722, 0]
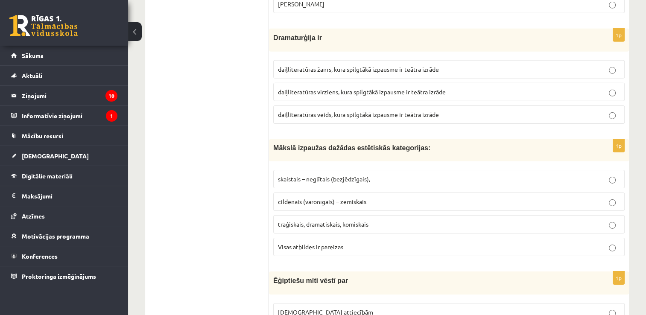
click at [464, 65] on p "daiļliteratūras žanrs, kura spilgtākā izpausme ir teātra izrāde" at bounding box center [449, 69] width 342 height 9
click at [348, 243] on p "Visas atbildes ir pareizas" at bounding box center [449, 247] width 342 height 9
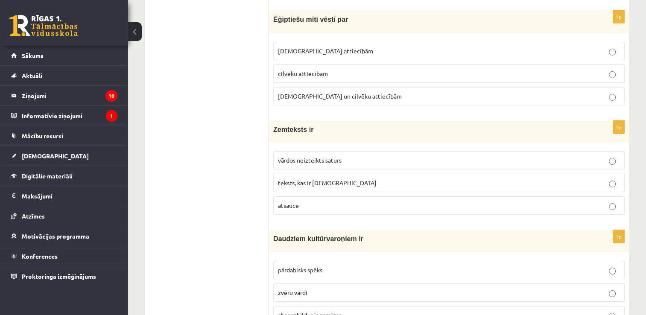
scroll to position [2975, 0]
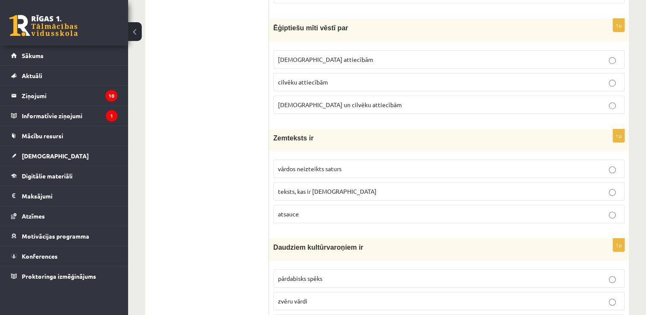
click at [483, 96] on label "[DEMOGRAPHIC_DATA] un cilvēku attiecībām" at bounding box center [448, 105] width 351 height 18
click at [410, 187] on p "teksts, kas ir [DEMOGRAPHIC_DATA]" at bounding box center [449, 191] width 342 height 9
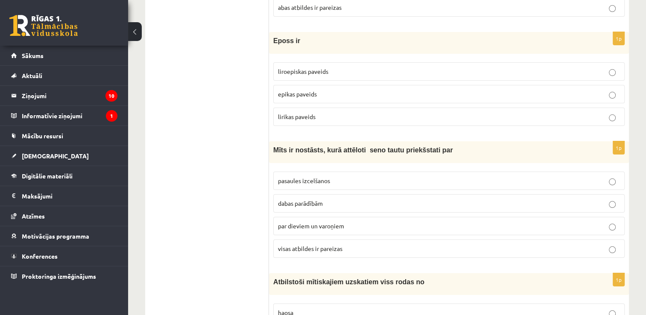
scroll to position [3296, 0]
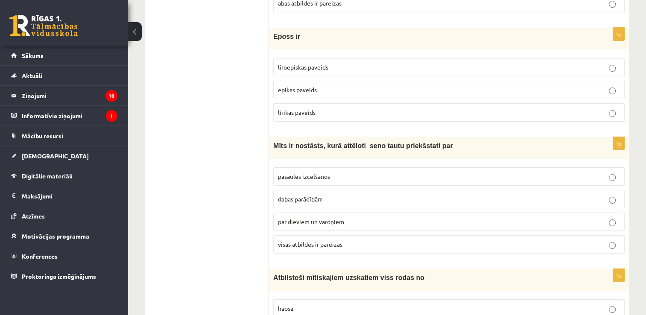
click at [372, 85] on p "epikas paveids" at bounding box center [449, 89] width 342 height 9
click at [369, 240] on p "visas atbildes ir pareizas" at bounding box center [449, 244] width 342 height 9
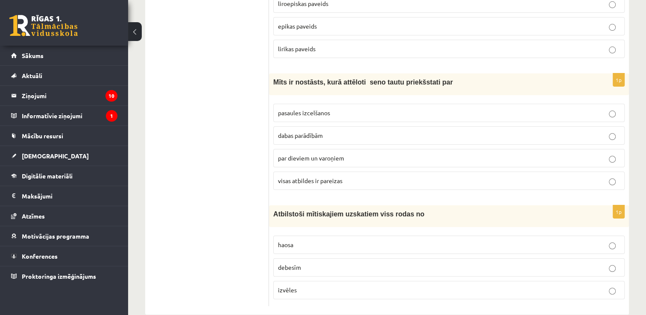
click at [561, 240] on p "haosa" at bounding box center [449, 244] width 342 height 9
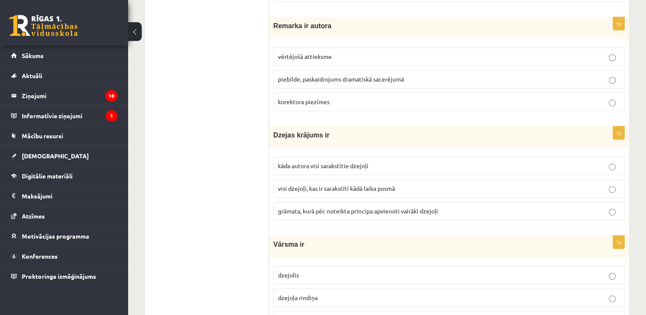
scroll to position [0, 0]
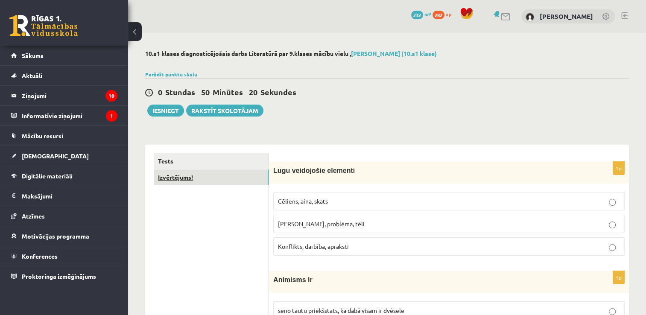
click at [250, 172] on link "Izvērtējums!" at bounding box center [211, 178] width 115 height 16
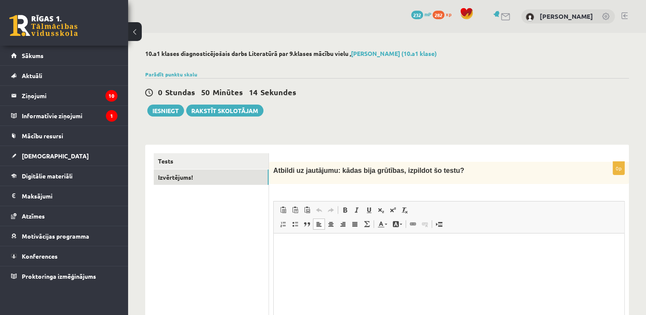
click at [354, 258] on html at bounding box center [449, 247] width 351 height 26
click at [169, 110] on button "Iesniegt" at bounding box center [165, 111] width 37 height 12
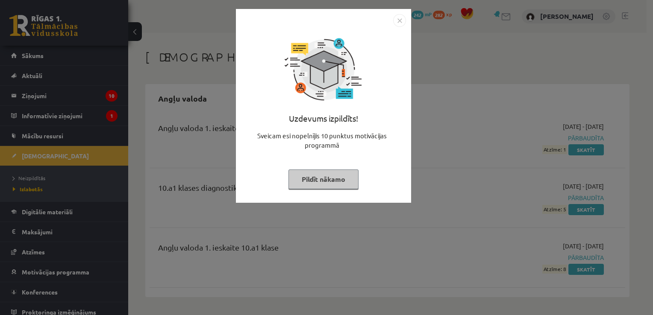
click at [329, 173] on button "Pildīt nākamo" at bounding box center [323, 180] width 70 height 20
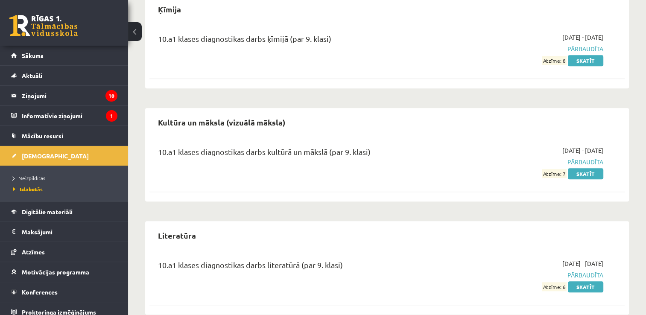
scroll to position [816, 0]
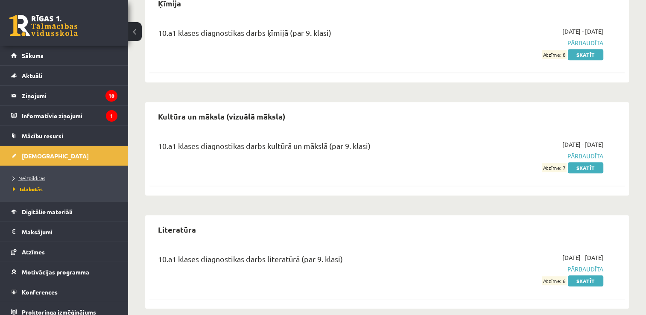
click at [32, 178] on span "Neizpildītās" at bounding box center [29, 178] width 32 height 7
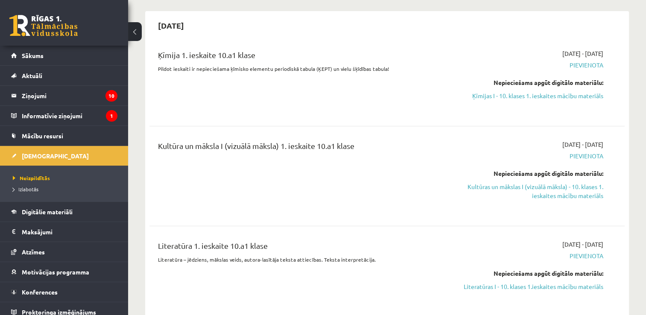
scroll to position [98, 0]
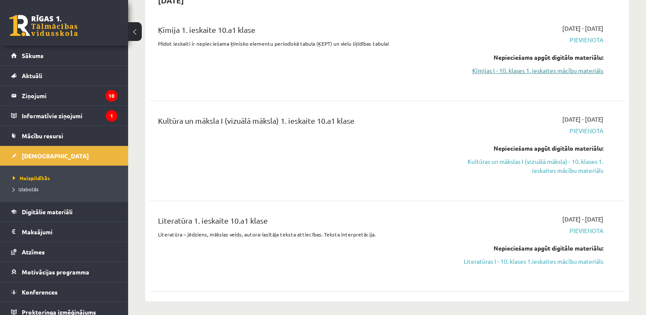
click at [574, 73] on link "Ķīmijas I - 10. klases 1. ieskaites mācību materiāls" at bounding box center [533, 70] width 140 height 9
click at [483, 72] on link "Ķīmijas I - 10. klases 1. ieskaites mācību materiāls" at bounding box center [533, 70] width 140 height 9
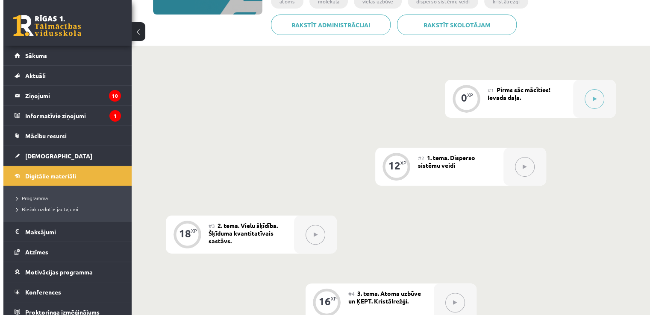
scroll to position [165, 0]
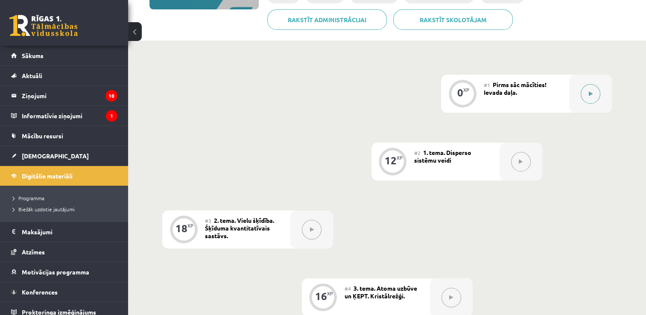
click at [592, 101] on button at bounding box center [591, 94] width 20 height 20
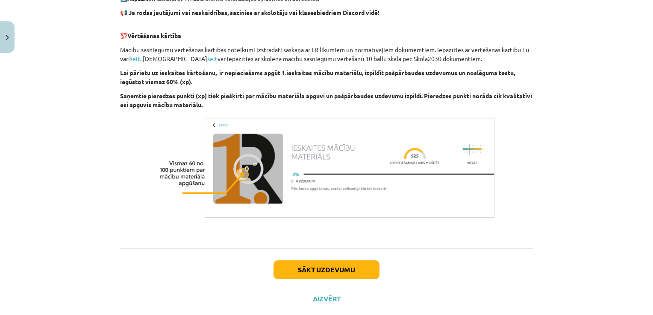
scroll to position [514, 0]
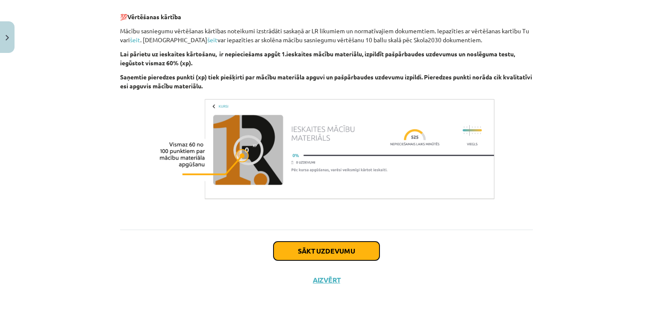
click at [325, 255] on button "Sākt uzdevumu" at bounding box center [326, 251] width 106 height 19
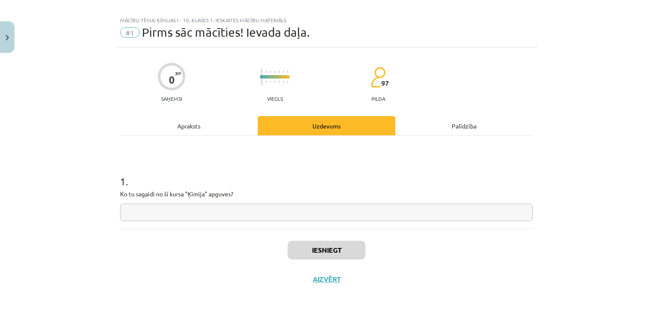
scroll to position [9, 0]
click at [304, 218] on input "text" at bounding box center [326, 214] width 413 height 18
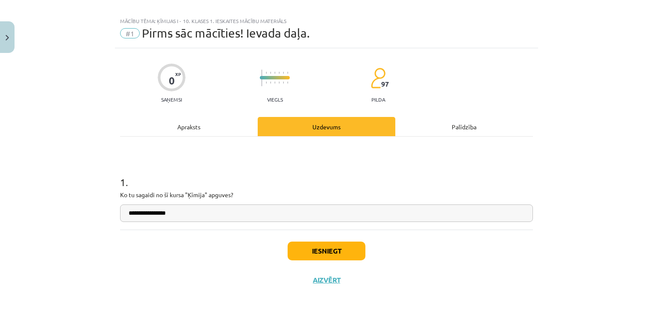
type input "**********"
click at [305, 248] on button "Iesniegt" at bounding box center [326, 251] width 78 height 19
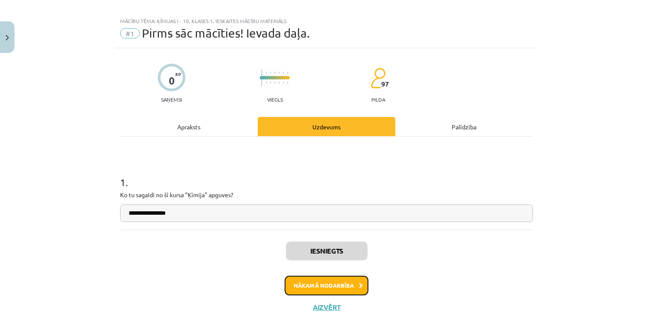
click at [317, 290] on button "Nākamā nodarbība" at bounding box center [326, 286] width 84 height 20
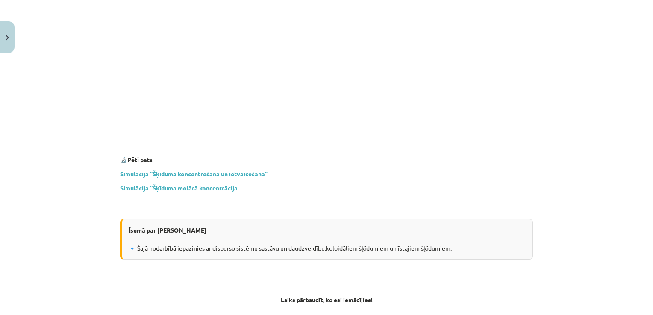
scroll to position [2490, 0]
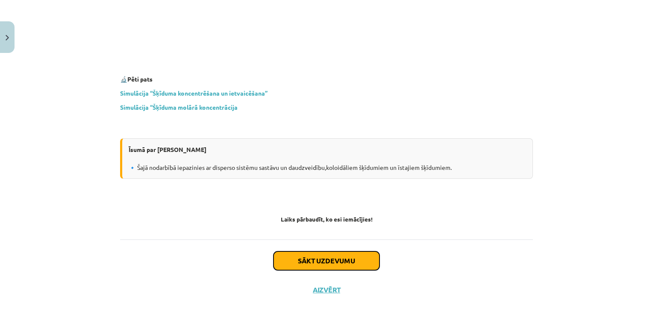
click at [359, 252] on button "Sākt uzdevumu" at bounding box center [326, 261] width 106 height 19
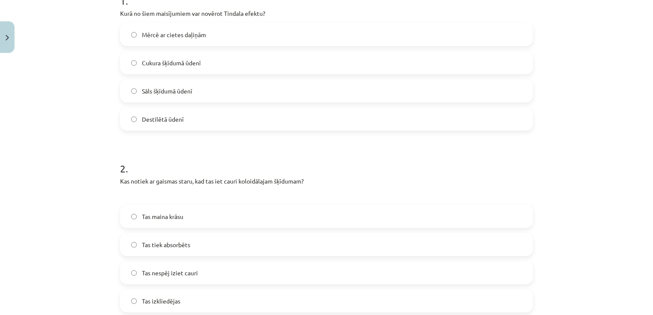
scroll to position [188, 0]
click at [319, 41] on label "Mērcē ar cietes daļiņām" at bounding box center [326, 36] width 411 height 21
click at [210, 301] on label "Tas izkliedējas" at bounding box center [326, 302] width 411 height 21
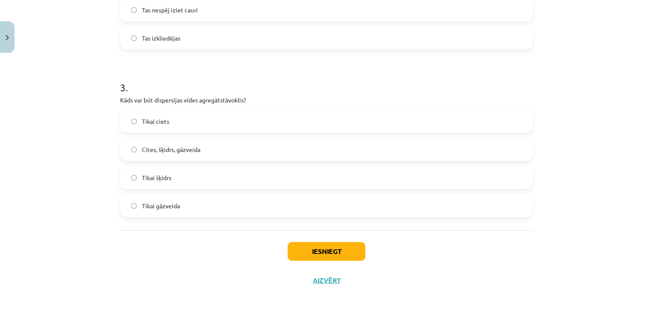
scroll to position [454, 0]
click at [219, 145] on label "Cites, šķidrs, gāzveida" at bounding box center [326, 148] width 411 height 21
click at [291, 253] on button "Iesniegt" at bounding box center [326, 250] width 78 height 19
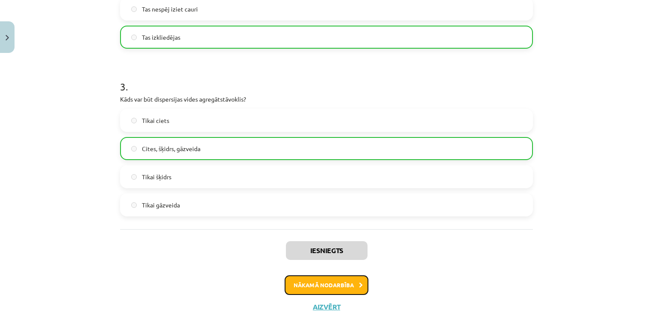
click at [297, 283] on button "Nākamā nodarbība" at bounding box center [326, 285] width 84 height 20
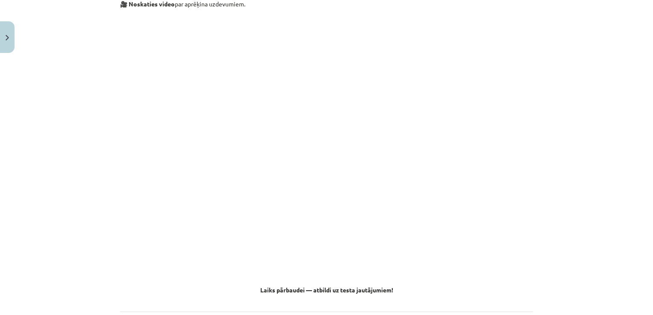
scroll to position [3375, 0]
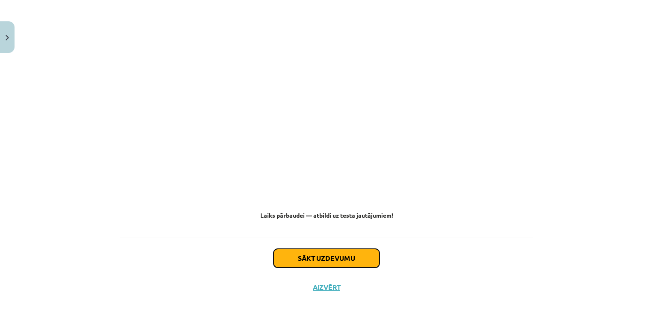
click at [317, 256] on button "Sākt uzdevumu" at bounding box center [326, 258] width 106 height 19
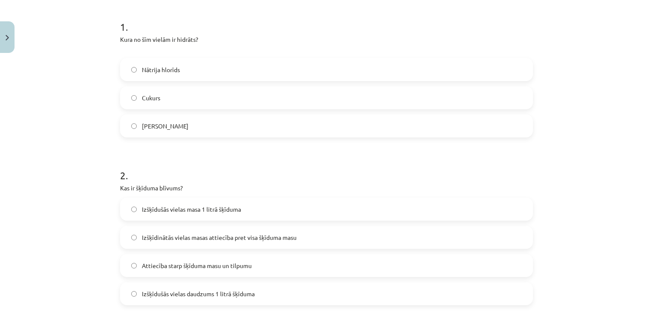
scroll to position [162, 0]
click at [476, 73] on label "Nātrija hlorīds" at bounding box center [326, 71] width 411 height 21
click at [267, 211] on label "Izšķīdušās vielas masa 1 litrā šķīduma" at bounding box center [326, 210] width 411 height 21
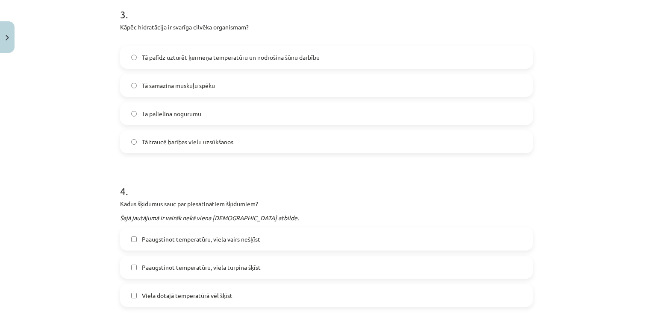
scroll to position [497, 0]
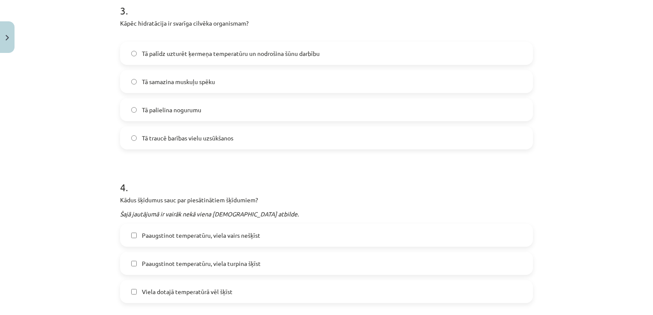
click at [647, 148] on div "Mācību tēma: Ķīmijas i - 10. klases 1. ieskaites mācību materiāls #3 2. tema. V…" at bounding box center [326, 157] width 653 height 315
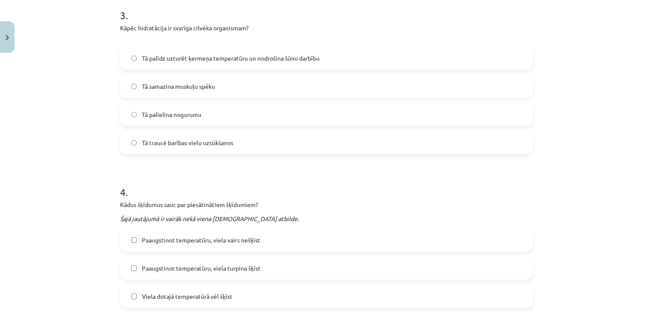
scroll to position [490, 0]
click at [471, 64] on label "Tā palīdz uzturēt ķermeņa temperatūru un nodrošina šūnu darbību" at bounding box center [326, 59] width 411 height 21
click at [264, 274] on label "Paaugstinot temperatūru, viela turpina šķīst" at bounding box center [326, 269] width 411 height 21
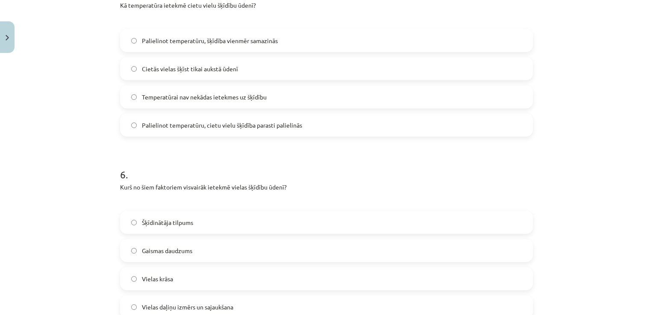
scroll to position [843, 0]
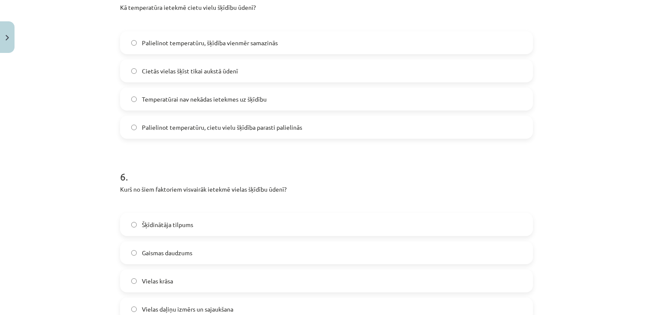
click at [333, 121] on label "Palielinot temperatūru, cietu vielu šķīdība parasti palielinās" at bounding box center [326, 127] width 411 height 21
click at [251, 301] on label "Vielas daļiņu izmērs un sajaukšana" at bounding box center [326, 309] width 411 height 21
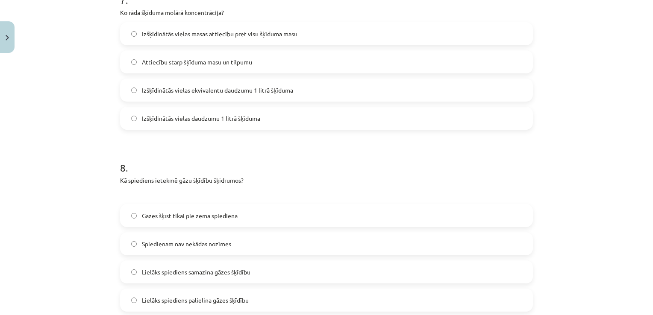
scroll to position [1196, 0]
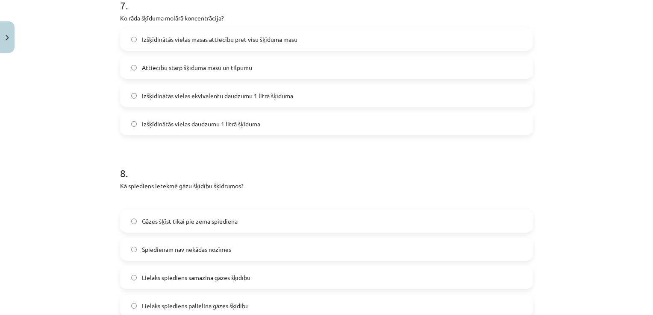
click at [326, 131] on label "Izšķīdinātās vielas daudzumu 1 litrā šķīduma" at bounding box center [326, 123] width 411 height 21
click at [227, 302] on span "Lielāks spiediens palielina gāzes šķīdību" at bounding box center [195, 305] width 107 height 9
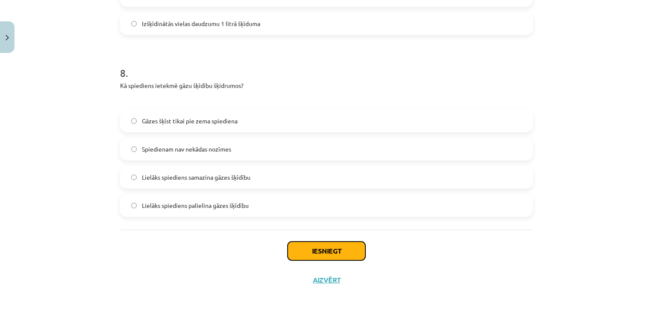
click at [350, 249] on button "Iesniegt" at bounding box center [326, 251] width 78 height 19
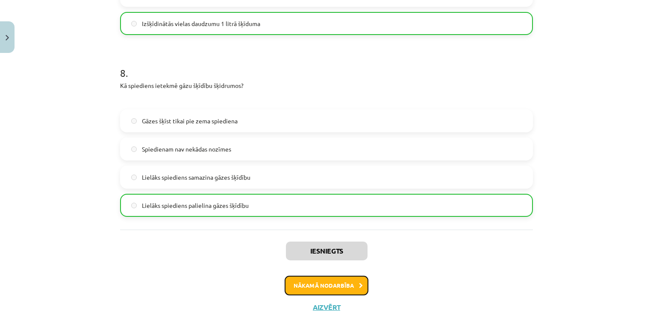
click at [337, 290] on button "Nākamā nodarbība" at bounding box center [326, 286] width 84 height 20
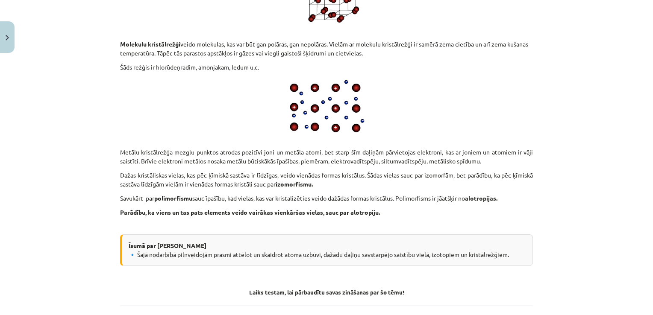
scroll to position [4393, 0]
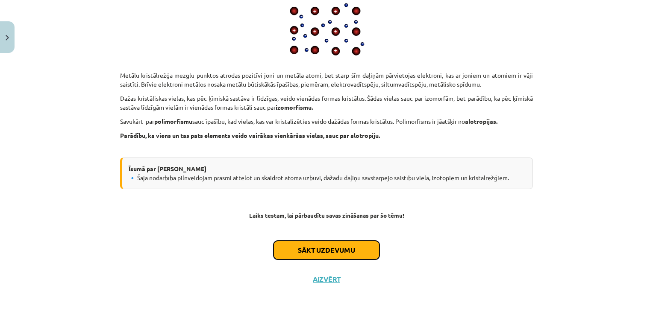
click at [351, 246] on button "Sākt uzdevumu" at bounding box center [326, 250] width 106 height 19
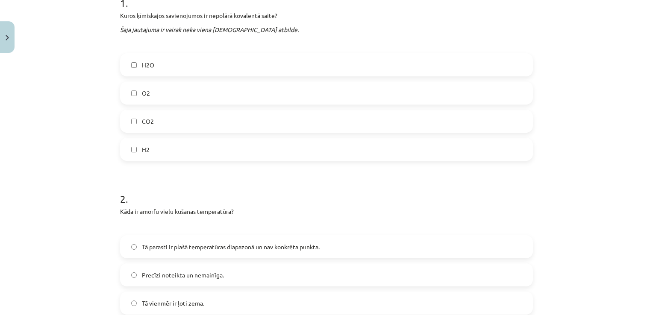
scroll to position [185, 0]
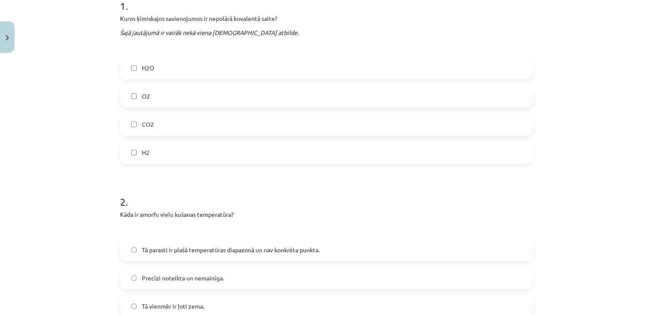
click at [277, 97] on label "O2" at bounding box center [326, 95] width 411 height 21
click at [252, 146] on label "H2" at bounding box center [326, 152] width 411 height 21
click at [225, 281] on label "Precīzi noteikta un nemainīga." at bounding box center [326, 277] width 411 height 21
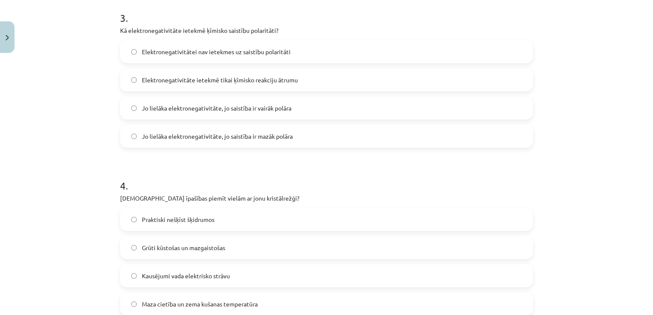
scroll to position [528, 0]
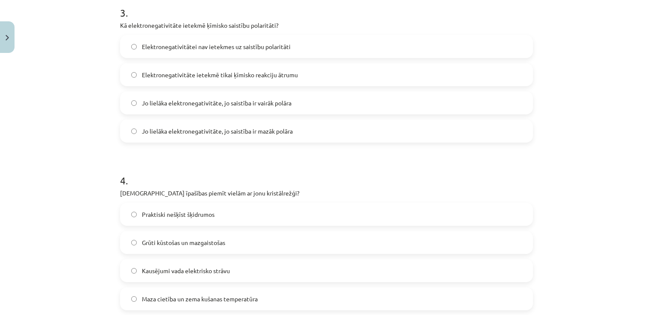
click at [373, 100] on label "Jo lielāka elektronegativitāte, jo saistība ir vairāk polāra" at bounding box center [326, 102] width 411 height 21
click at [224, 275] on label "Kausējumi vada elektrisko strāvu" at bounding box center [326, 270] width 411 height 21
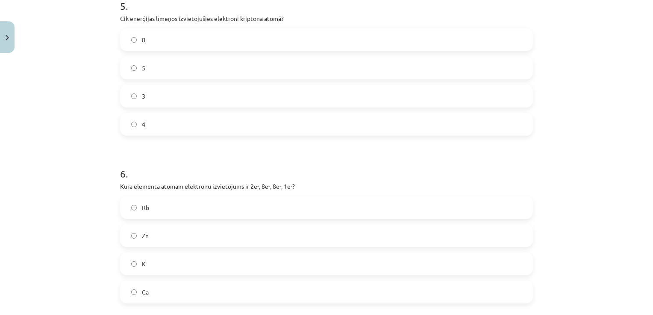
scroll to position [867, 0]
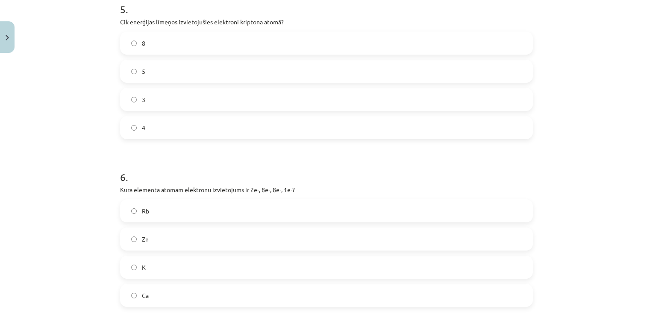
click at [351, 123] on label "4" at bounding box center [326, 127] width 411 height 21
click at [200, 269] on label "K" at bounding box center [326, 267] width 411 height 21
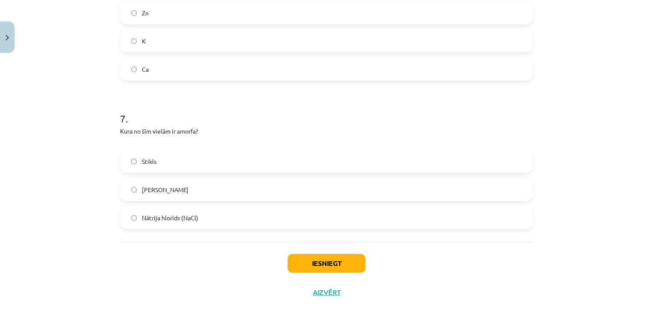
scroll to position [1106, 0]
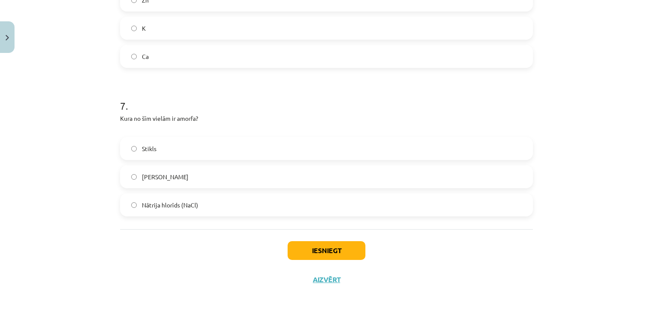
click at [397, 152] on label "Stikls" at bounding box center [326, 148] width 411 height 21
click at [344, 253] on button "Iesniegt" at bounding box center [326, 250] width 78 height 19
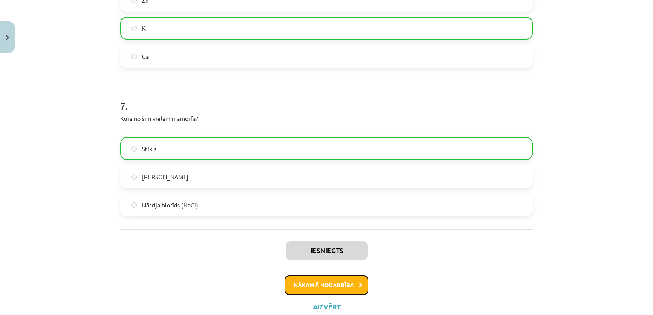
click at [339, 282] on button "Nākamā nodarbība" at bounding box center [326, 285] width 84 height 20
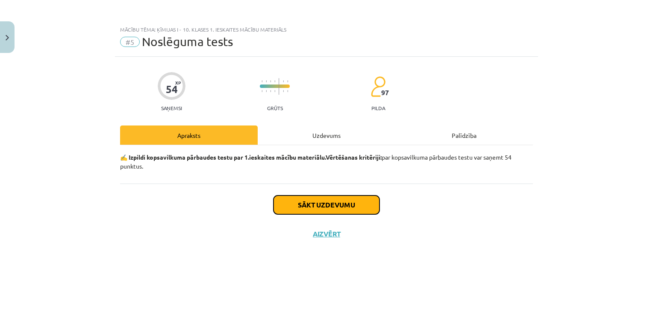
click at [336, 204] on button "Sākt uzdevumu" at bounding box center [326, 205] width 106 height 19
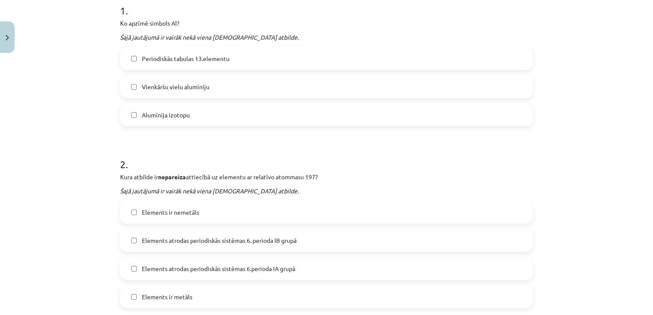
scroll to position [178, 0]
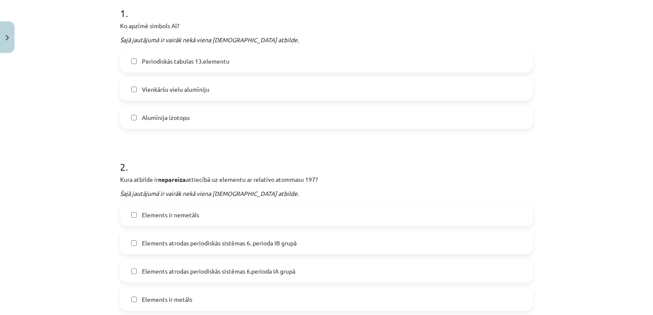
click at [392, 56] on label "Periodiskās tabulas 13.elementu" at bounding box center [326, 60] width 411 height 21
click at [307, 117] on label "Alumīnija izotopu" at bounding box center [326, 117] width 411 height 21
click at [237, 216] on label "Elements ir nemetāls" at bounding box center [326, 214] width 411 height 21
click at [242, 239] on span "Elements atrodas periodiskās sistēmas 6. perioda IB grupā" at bounding box center [219, 243] width 155 height 9
click at [322, 266] on label "Elements atrodas periodiskās sistēmas 6.perioda IA grupā" at bounding box center [326, 270] width 411 height 21
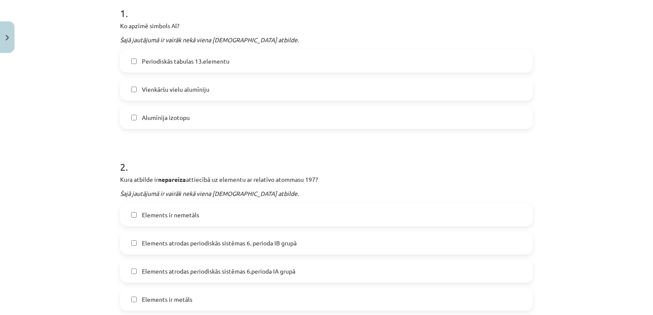
click at [330, 231] on div "Elements atrodas periodiskās sistēmas 6. perioda IB grupā" at bounding box center [326, 242] width 413 height 23
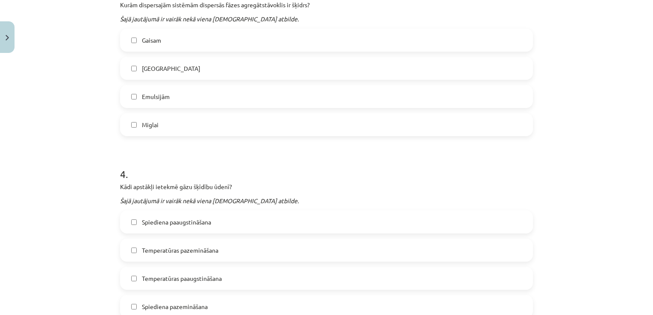
scroll to position [536, 0]
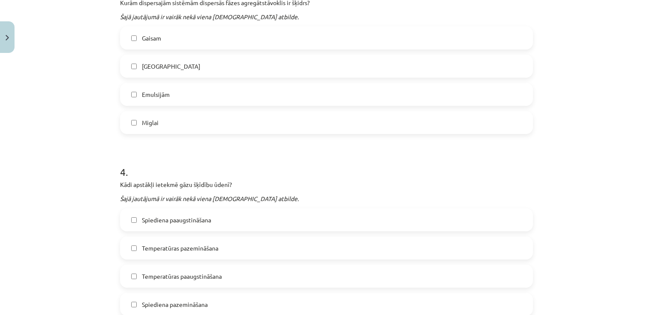
click at [314, 91] on label "Emulsijām" at bounding box center [326, 94] width 411 height 21
click at [293, 121] on label "Miglai" at bounding box center [326, 122] width 411 height 21
click at [243, 222] on label "Spiediena paaugstināšana" at bounding box center [326, 219] width 411 height 21
click at [232, 244] on label "Temperatūras pazemināšana" at bounding box center [326, 247] width 411 height 21
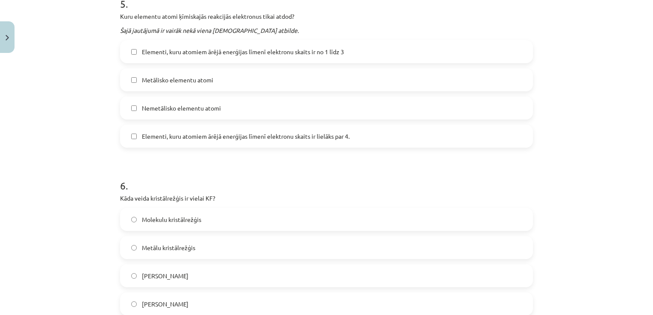
scroll to position [882, 0]
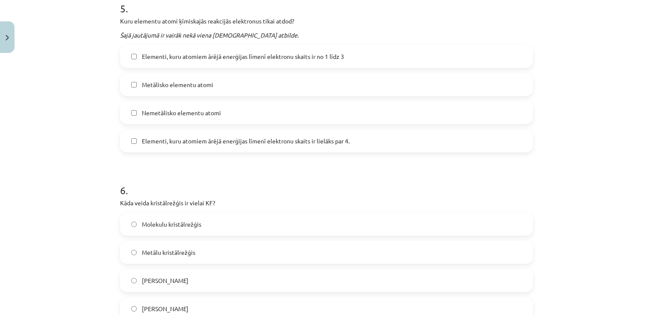
click at [389, 59] on label "Elementi, kuru atomiem ārējā enerģijas līmenī elektronu skaits ir no 1 līdz 3" at bounding box center [326, 56] width 411 height 21
click at [345, 82] on label "Metālisko elementu atomi" at bounding box center [326, 84] width 411 height 21
click at [223, 281] on label "Jonu kristālrežģis" at bounding box center [326, 280] width 411 height 21
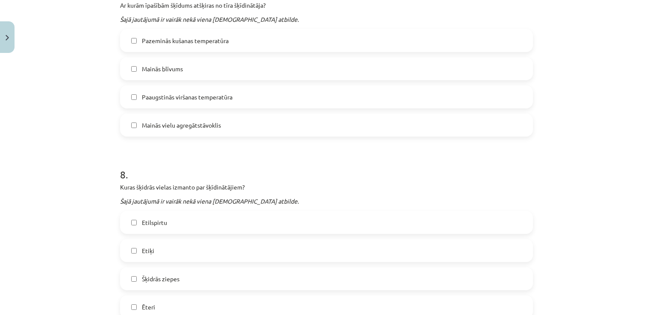
scroll to position [1243, 0]
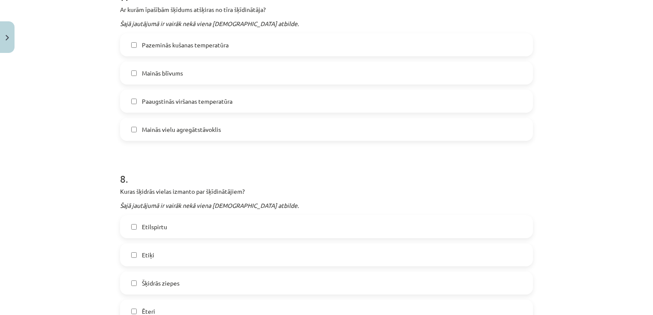
click at [396, 51] on label "Pazeminās kušanas temperatūra" at bounding box center [326, 44] width 411 height 21
click at [363, 105] on label "Paaugstinās viršanas temperatūra" at bounding box center [326, 101] width 411 height 21
click at [270, 230] on label "Etilspirtu" at bounding box center [326, 226] width 411 height 21
click at [246, 230] on label "Etilspirtu" at bounding box center [326, 226] width 411 height 21
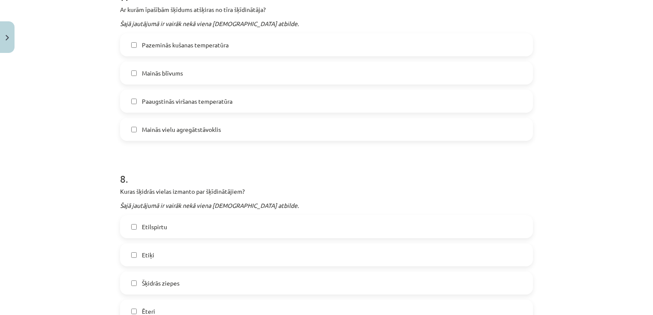
click at [207, 305] on label "Ēteri" at bounding box center [326, 311] width 411 height 21
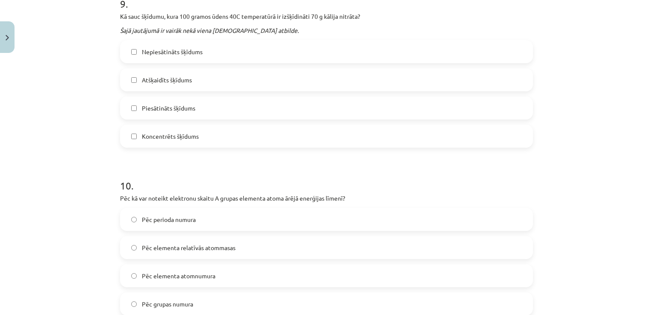
scroll to position [1602, 0]
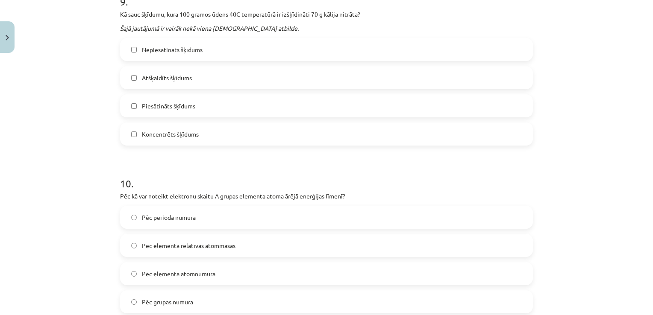
click at [222, 303] on label "Pēc grupas numura" at bounding box center [326, 301] width 411 height 21
click at [205, 109] on label "Piesātināts šķīdums" at bounding box center [326, 105] width 411 height 21
click at [202, 129] on label "Koncentrēts šķīdums" at bounding box center [326, 133] width 411 height 21
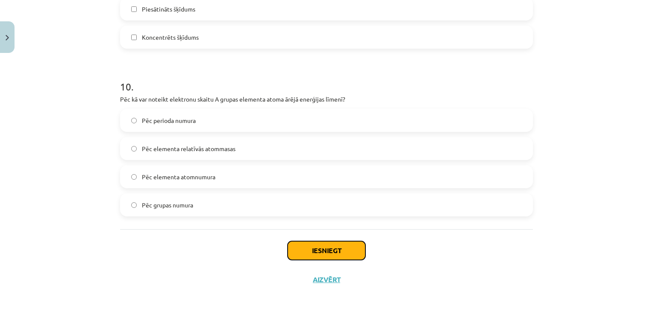
click at [362, 253] on button "Iesniegt" at bounding box center [326, 250] width 78 height 19
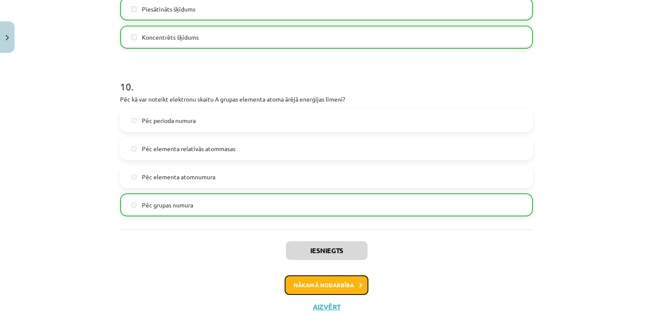
click at [354, 280] on button "Nākamā nodarbība" at bounding box center [326, 285] width 84 height 20
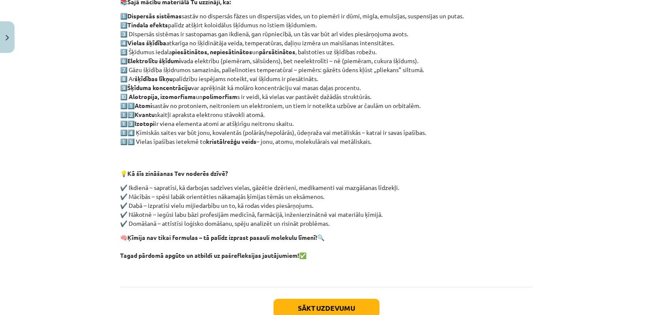
scroll to position [236, 0]
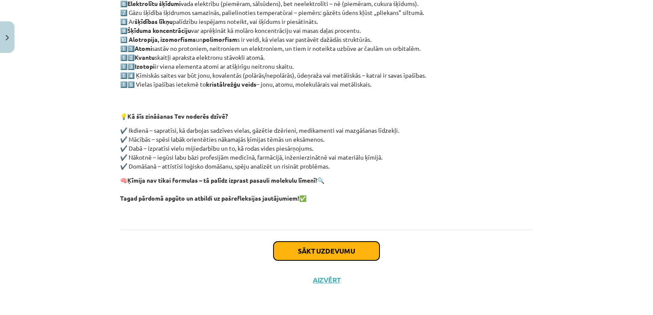
click at [367, 243] on button "Sākt uzdevumu" at bounding box center [326, 251] width 106 height 19
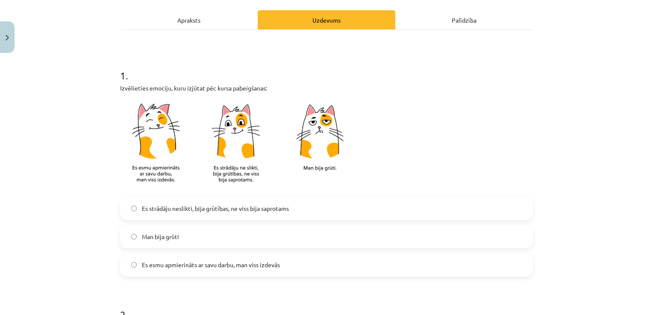
scroll to position [98, 0]
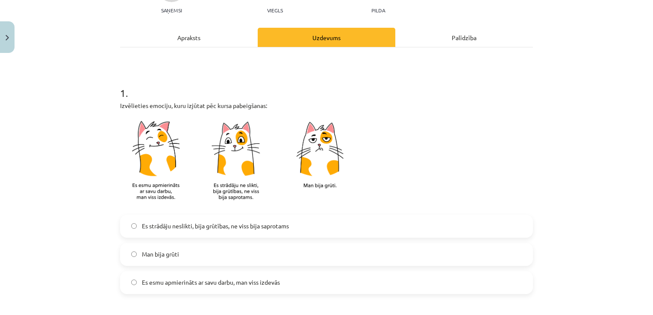
click at [318, 287] on label "Es esmu apmierināts ar savu darbu, man viss izdevās" at bounding box center [326, 282] width 411 height 21
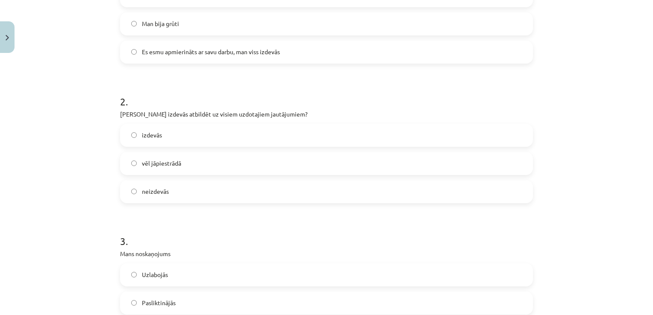
scroll to position [331, 0]
click at [443, 167] on label "vēl jāpiestrādā" at bounding box center [326, 160] width 411 height 21
click at [472, 139] on label "izdevās" at bounding box center [326, 132] width 411 height 21
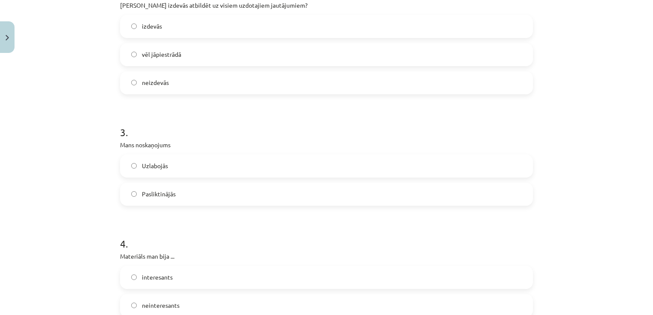
scroll to position [454, 0]
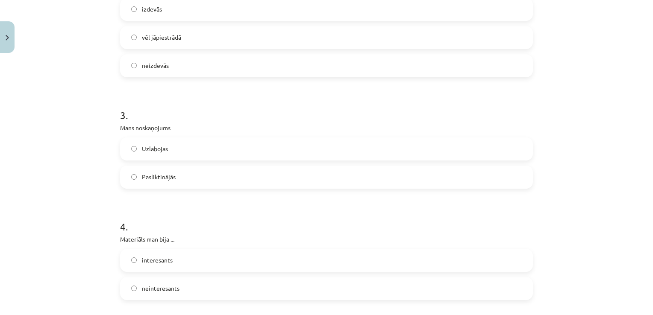
click at [468, 140] on label "Uzlabojās" at bounding box center [326, 148] width 411 height 21
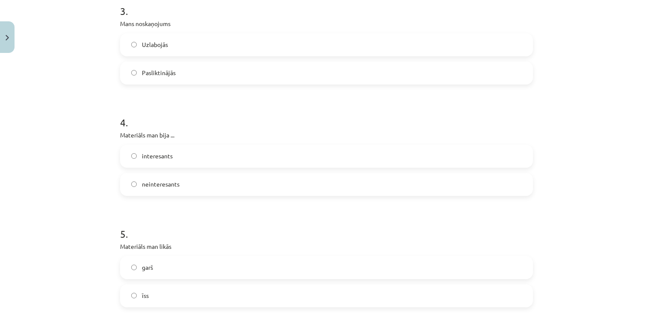
scroll to position [561, 0]
click at [494, 146] on label "interesants" at bounding box center [326, 153] width 411 height 21
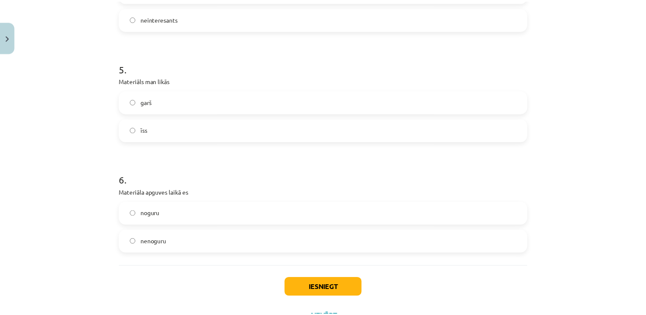
scroll to position [729, 0]
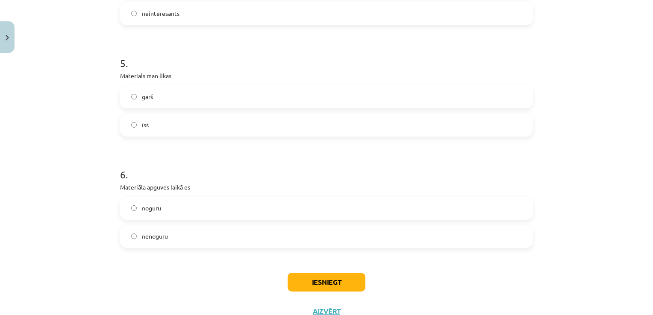
click at [420, 123] on label "īss" at bounding box center [326, 124] width 411 height 21
click at [412, 103] on label "garš" at bounding box center [326, 96] width 411 height 21
click at [299, 237] on label "nenoguru" at bounding box center [326, 236] width 411 height 21
click at [313, 286] on button "Iesniegt" at bounding box center [326, 282] width 78 height 19
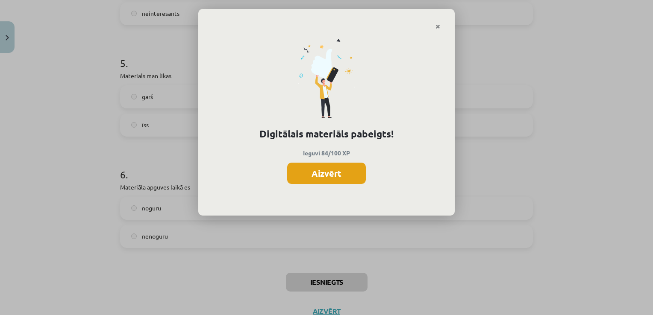
click at [336, 172] on button "Aizvērt" at bounding box center [326, 173] width 79 height 21
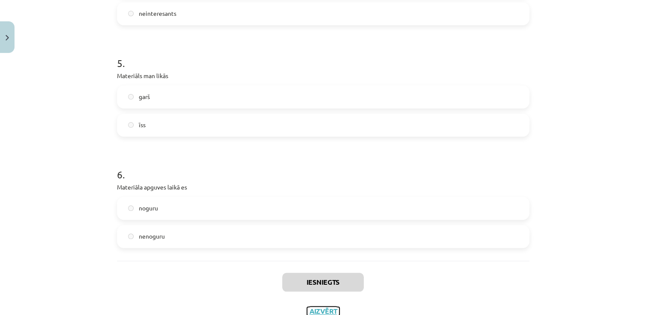
click at [323, 313] on button "Aizvērt" at bounding box center [323, 311] width 32 height 9
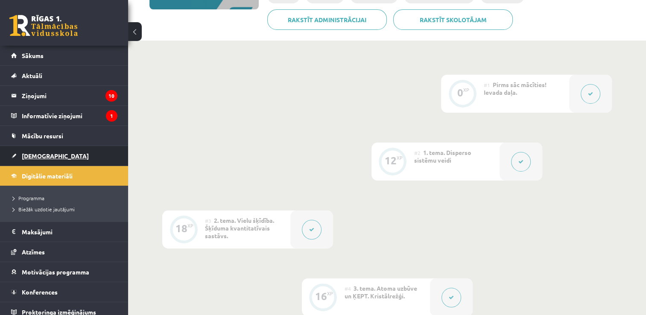
click at [41, 160] on link "[DEMOGRAPHIC_DATA]" at bounding box center [64, 156] width 106 height 20
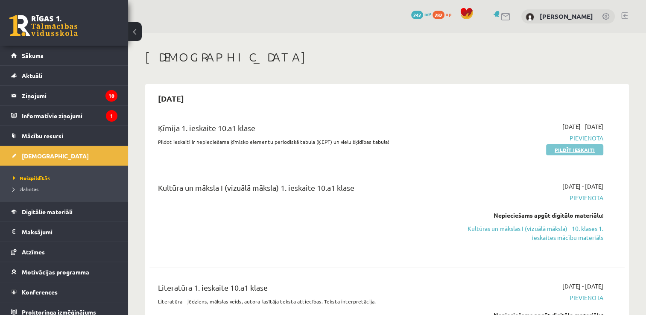
click at [565, 148] on link "Pildīt ieskaiti" at bounding box center [574, 149] width 57 height 11
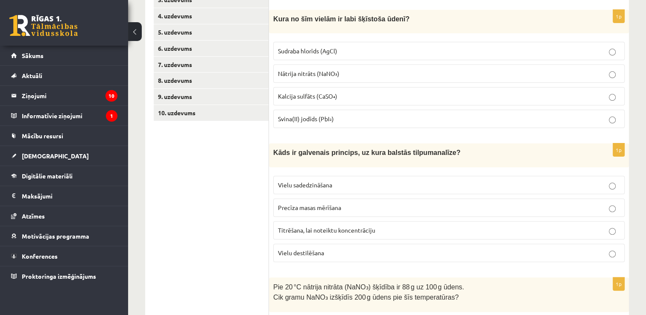
scroll to position [204, 0]
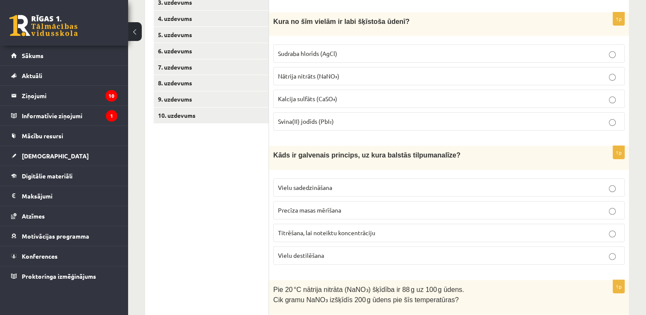
click at [522, 72] on p "Nātrija nitrāts (NaNO₃)" at bounding box center [449, 76] width 342 height 9
click at [383, 228] on p "Titrēšana, lai noteiktu koncentrāciju" at bounding box center [449, 232] width 342 height 9
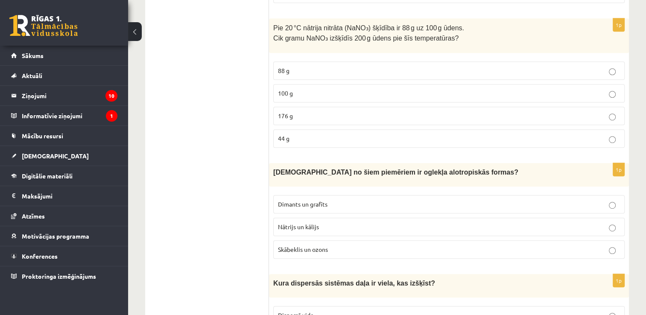
scroll to position [458, 0]
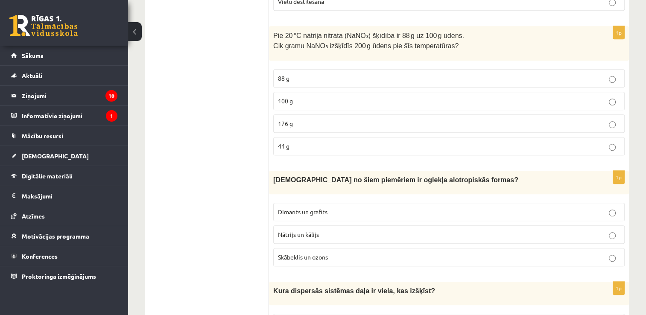
click at [520, 123] on label "176 g" at bounding box center [448, 123] width 351 height 18
click at [439, 208] on p "Dimants un grafīts" at bounding box center [449, 212] width 342 height 9
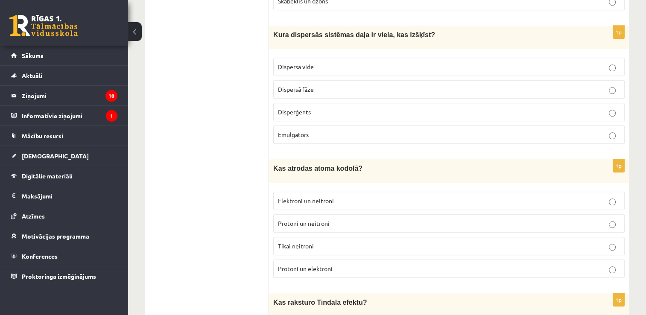
scroll to position [719, 0]
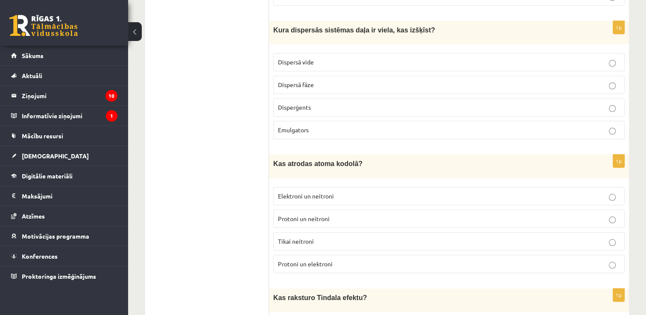
click at [413, 80] on p "Dispersā fāze" at bounding box center [449, 84] width 342 height 9
click at [440, 214] on p "Protoni un neitroni" at bounding box center [449, 218] width 342 height 9
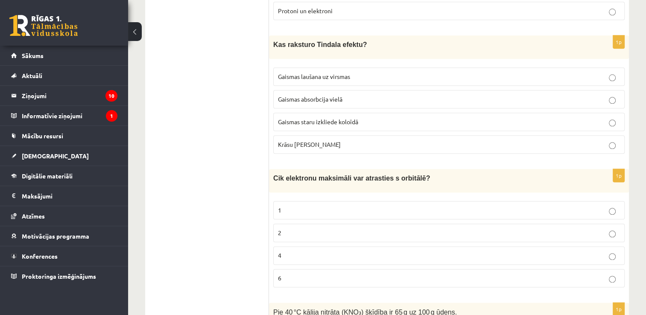
scroll to position [969, 0]
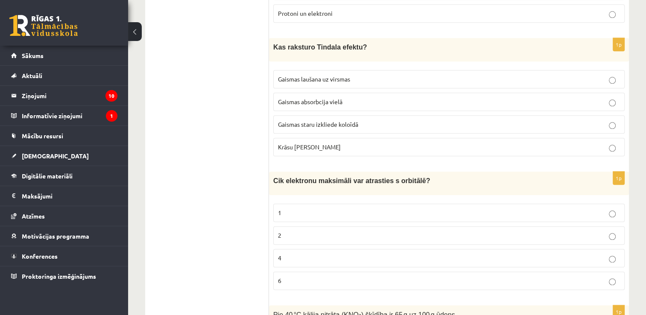
click at [442, 115] on label "Gaismas staru izkliede koloīdā" at bounding box center [448, 124] width 351 height 18
click at [380, 231] on p "2" at bounding box center [449, 235] width 342 height 9
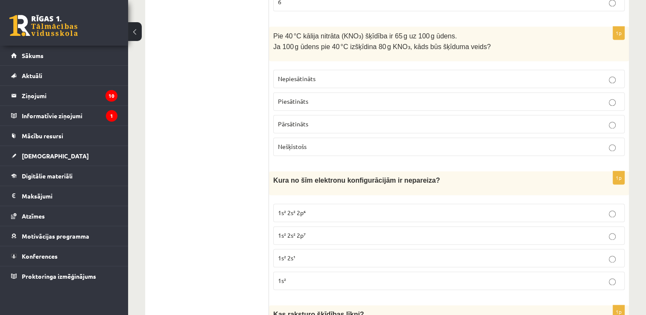
scroll to position [1253, 0]
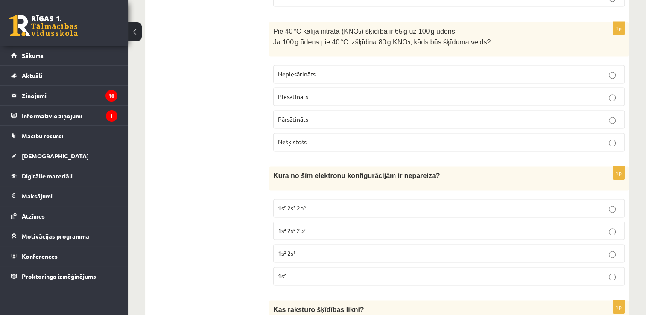
click at [567, 111] on label "Pārsātināts" at bounding box center [448, 119] width 351 height 18
click at [435, 226] on p "1s² 2s² 2p⁷" at bounding box center [449, 230] width 342 height 9
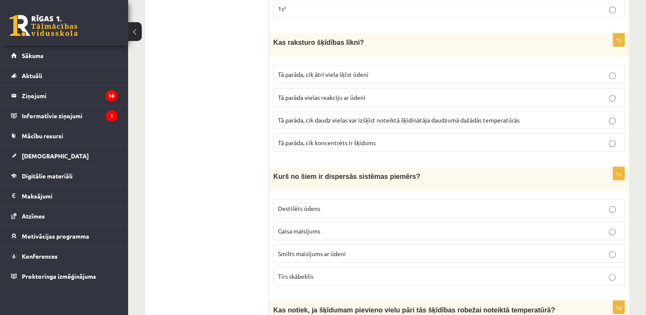
scroll to position [1518, 0]
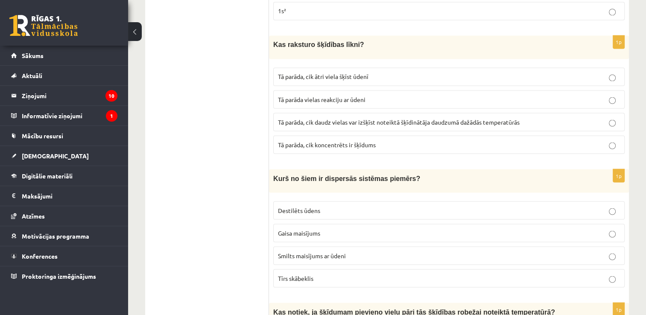
click at [439, 118] on span "Tā parāda, cik daudz vielas var izšķīst noteiktā šķīdinātāja daudzumā dažādās t…" at bounding box center [399, 122] width 242 height 8
click at [394, 175] on span "Kurš no šiem ir dispersās sistēmas piemērs?" at bounding box center [346, 178] width 147 height 7
click at [386, 246] on label "Smilts maisījums ar ūdeni" at bounding box center [448, 255] width 351 height 18
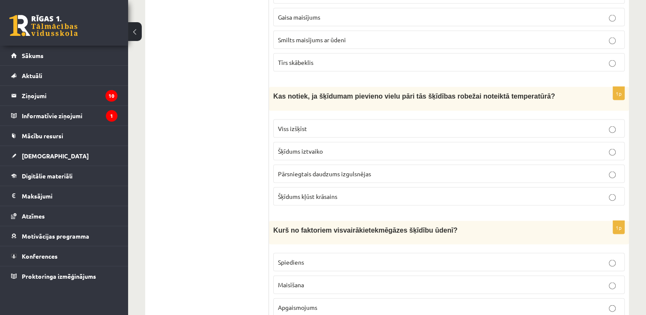
scroll to position [1770, 0]
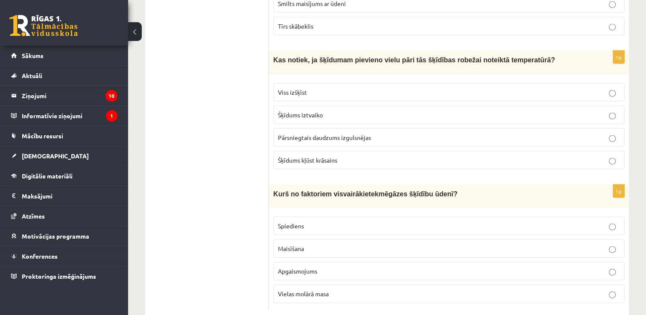
click at [617, 184] on p "1p" at bounding box center [619, 191] width 12 height 14
click at [429, 133] on p "Pārsniegtais daudzums izgulsnējas" at bounding box center [449, 137] width 342 height 9
click at [367, 222] on p "Spiediens" at bounding box center [449, 226] width 342 height 9
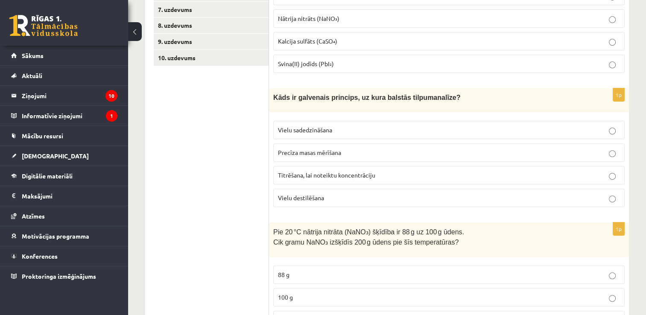
scroll to position [0, 0]
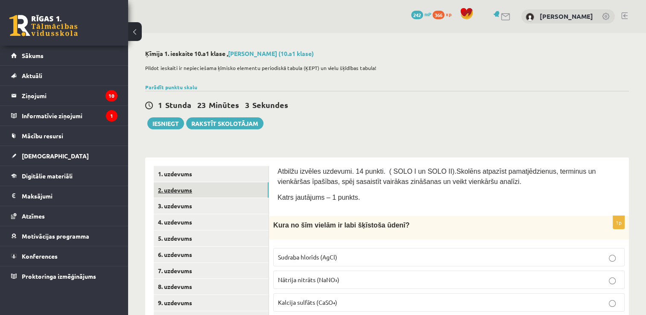
click at [195, 187] on link "2. uzdevums" at bounding box center [211, 190] width 115 height 16
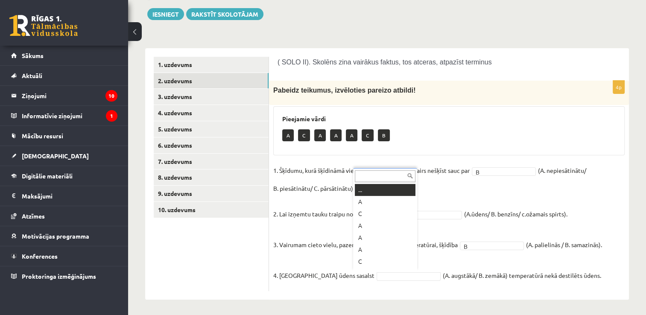
scroll to position [10, 0]
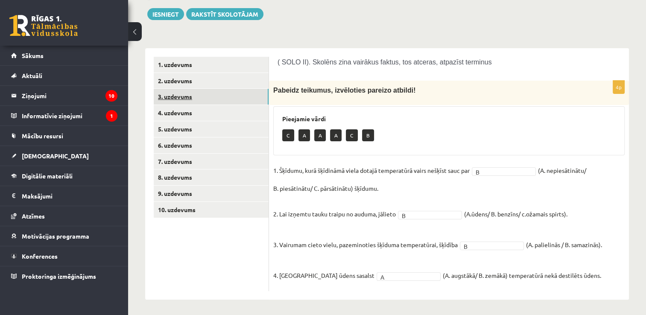
click at [207, 93] on link "3. uzdevums" at bounding box center [211, 97] width 115 height 16
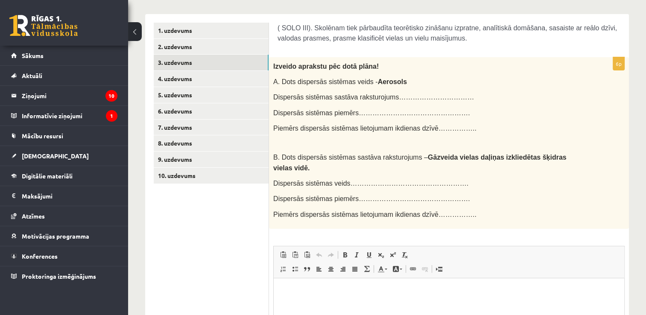
scroll to position [127, 0]
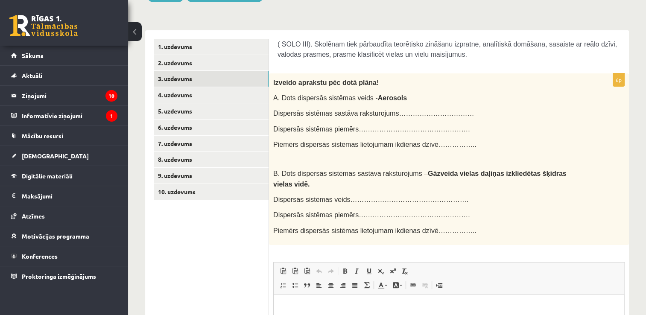
click at [405, 110] on span "Dispersās sistēmas sastāva raksturojums……………………………" at bounding box center [373, 113] width 201 height 7
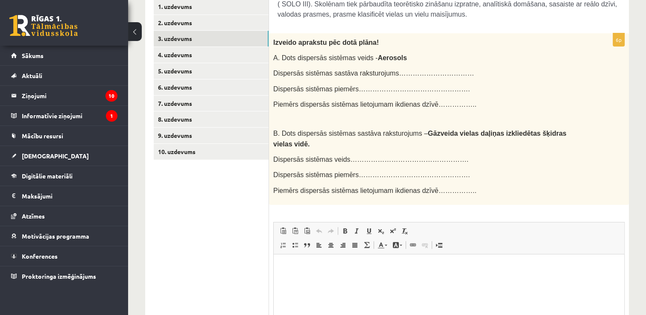
scroll to position [168, 0]
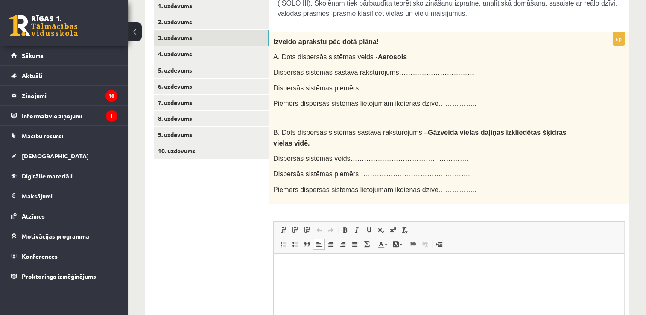
click at [509, 276] on html at bounding box center [449, 267] width 351 height 26
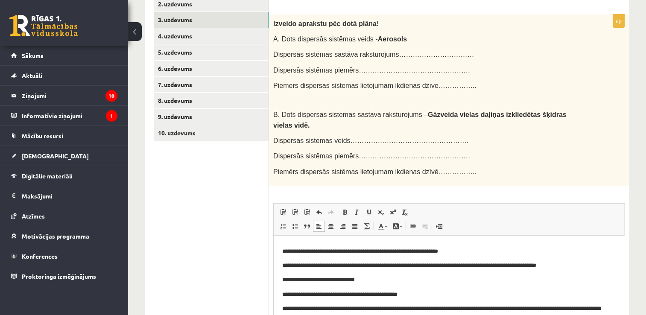
scroll to position [30, 0]
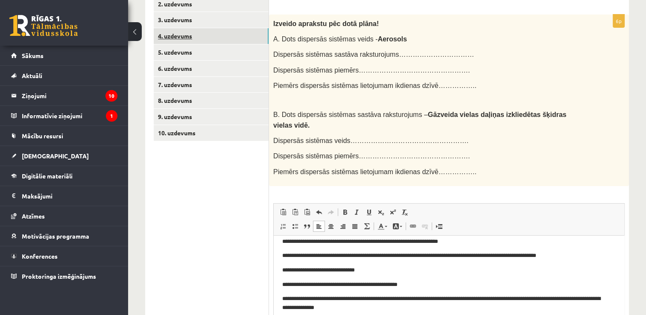
click at [187, 40] on link "4. uzdevums" at bounding box center [211, 36] width 115 height 16
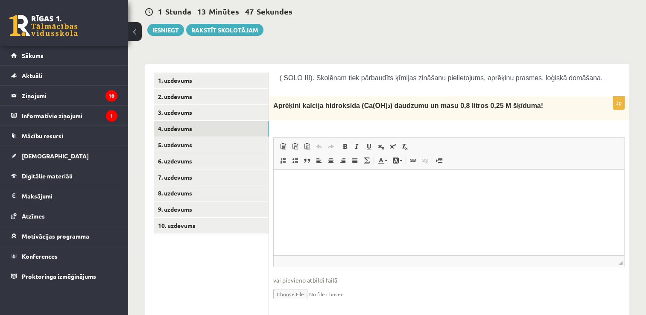
scroll to position [93, 0]
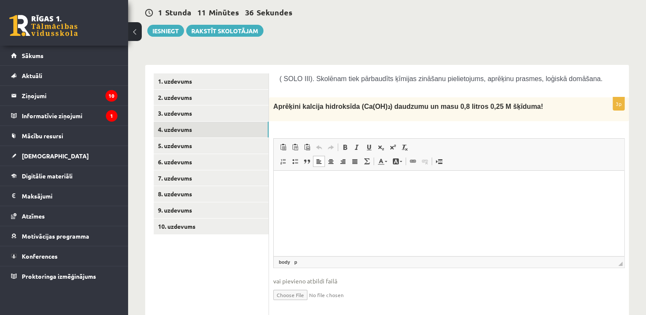
click at [382, 183] on p "Editor, wiswyg-editor-user-answer-47024726479320" at bounding box center [449, 183] width 334 height 9
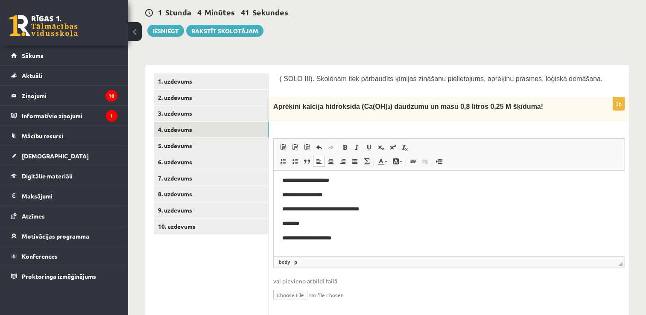
scroll to position [147, 0]
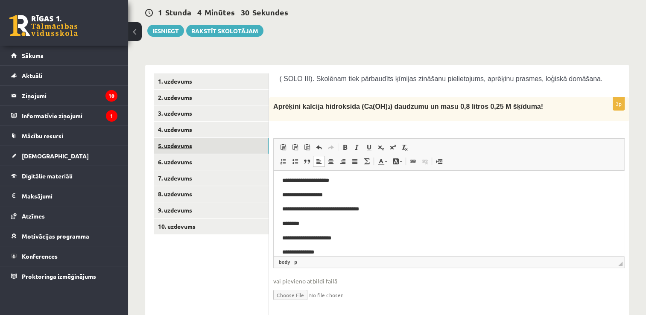
click at [185, 145] on link "5. uzdevums" at bounding box center [211, 146] width 115 height 16
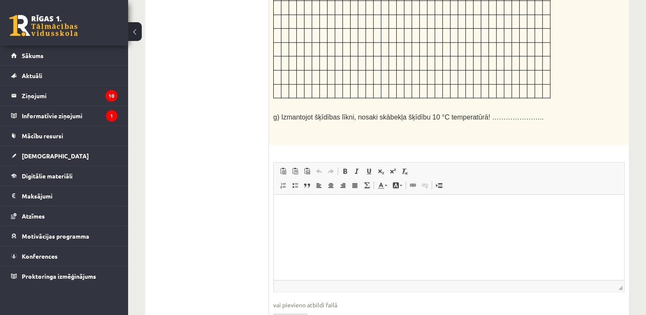
scroll to position [626, 0]
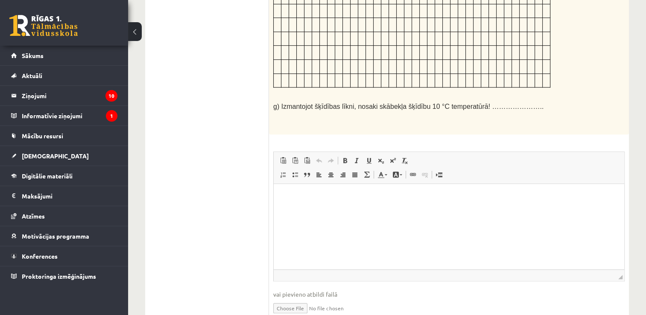
click at [544, 195] on p "Editor, wiswyg-editor-user-answer-47024972791820" at bounding box center [449, 196] width 334 height 9
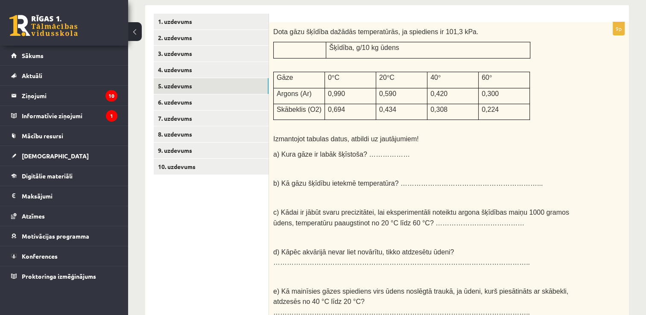
scroll to position [129, 0]
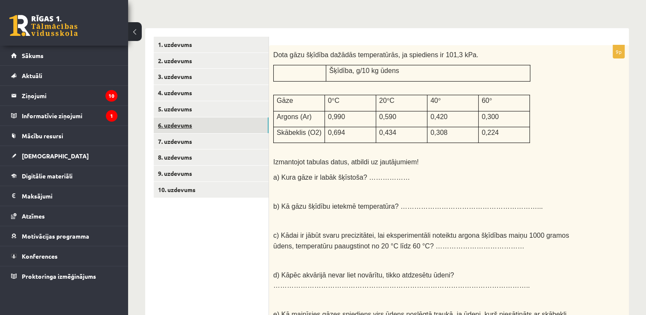
click at [173, 126] on link "6. uzdevums" at bounding box center [211, 125] width 115 height 16
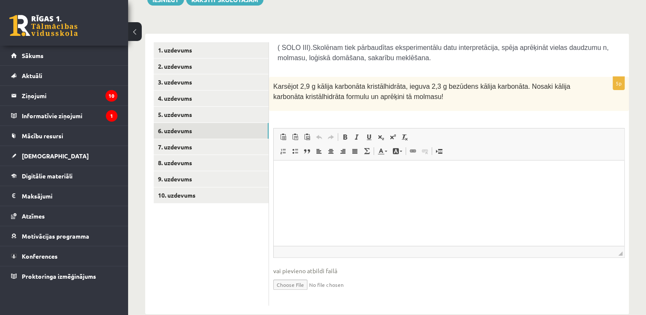
scroll to position [127, 0]
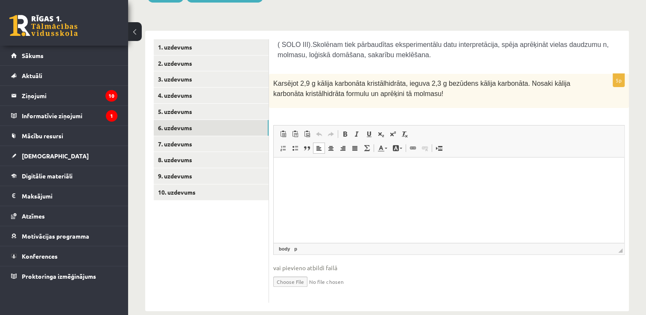
click at [531, 183] on html at bounding box center [449, 171] width 351 height 26
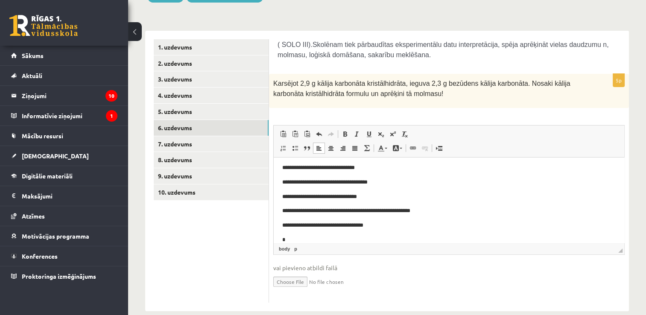
scroll to position [32, 0]
click at [332, 240] on p "**********" at bounding box center [445, 239] width 327 height 9
click at [354, 239] on p "**********" at bounding box center [445, 239] width 327 height 9
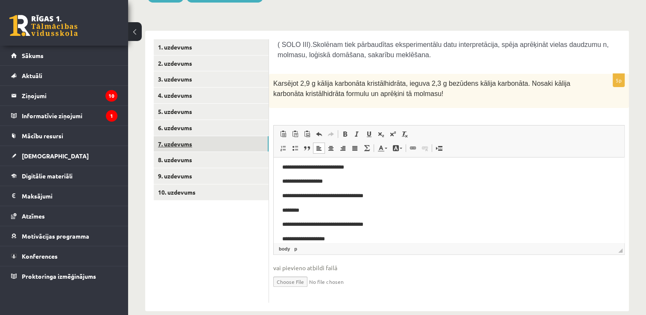
click at [193, 141] on link "7. uzdevums" at bounding box center [211, 144] width 115 height 16
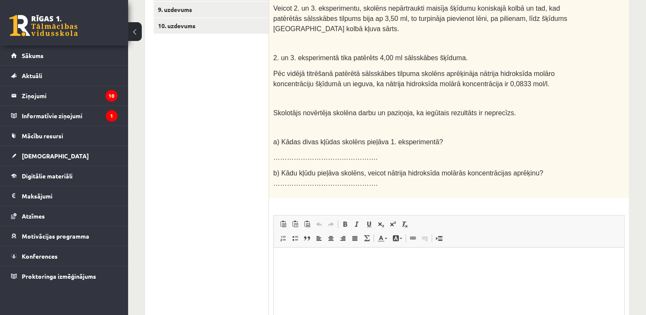
scroll to position [299, 0]
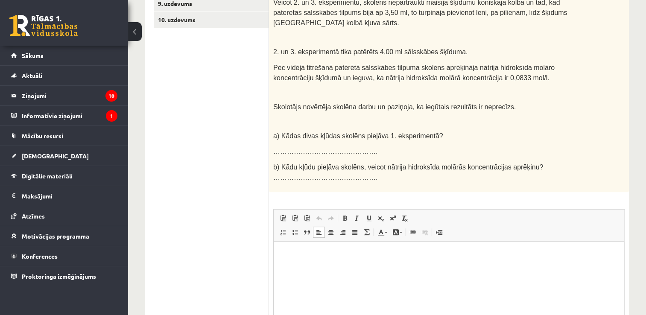
click at [462, 267] on html at bounding box center [449, 254] width 351 height 26
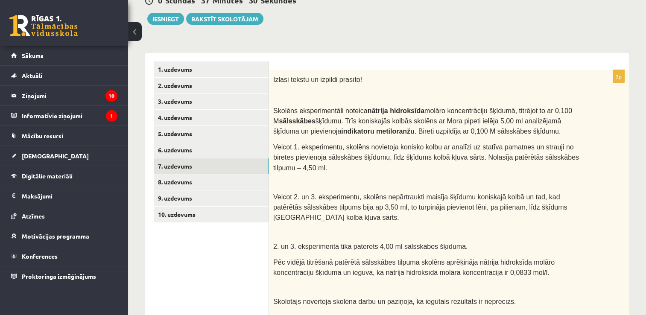
scroll to position [105, 0]
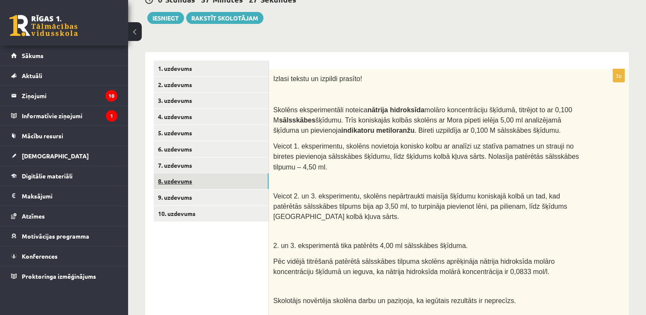
click at [247, 183] on link "8. uzdevums" at bounding box center [211, 181] width 115 height 16
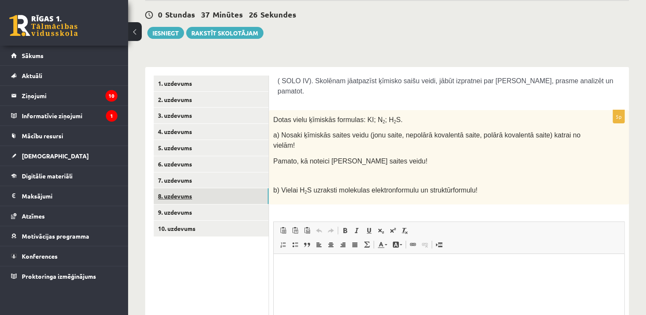
scroll to position [0, 0]
click at [320, 280] on html at bounding box center [449, 267] width 351 height 26
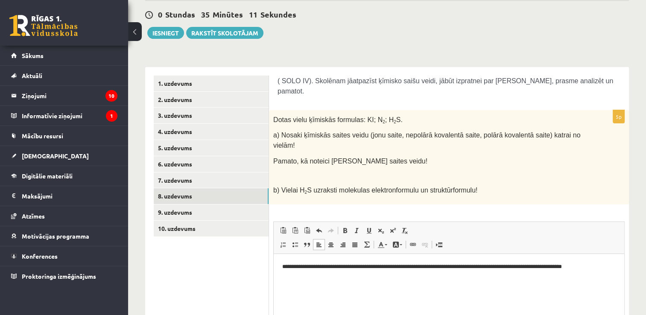
click at [541, 266] on p "**********" at bounding box center [449, 267] width 334 height 9
click at [604, 268] on p "**********" at bounding box center [449, 267] width 334 height 9
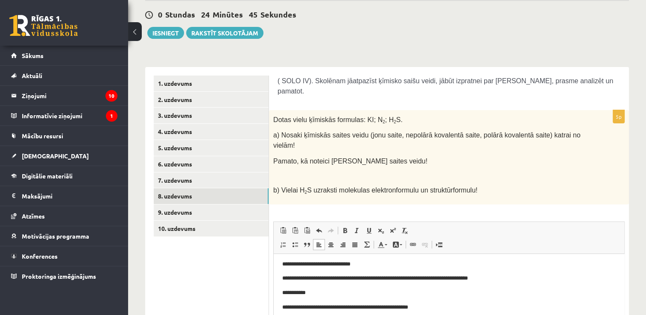
scroll to position [116, 0]
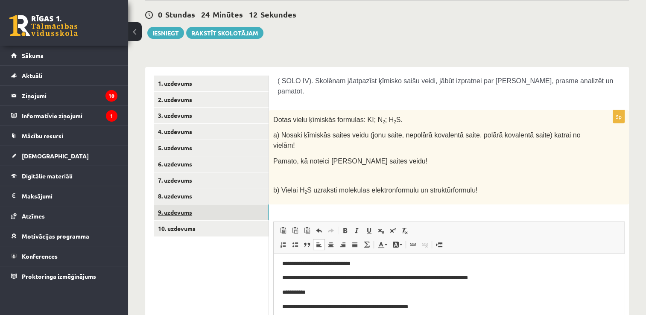
click at [219, 212] on link "9. uzdevums" at bounding box center [211, 213] width 115 height 16
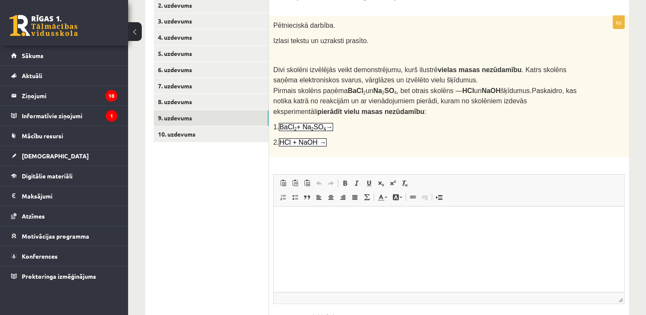
scroll to position [195, 0]
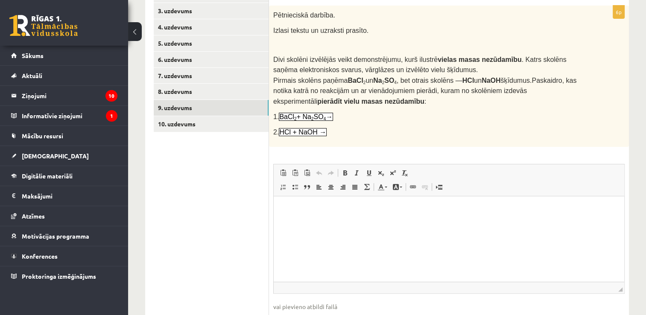
click at [567, 208] on p "Editor, wiswyg-editor-user-answer-47025020195500" at bounding box center [449, 209] width 334 height 9
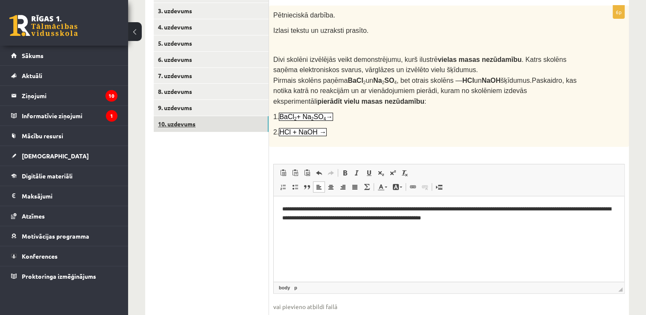
click at [234, 127] on link "10. uzdevums" at bounding box center [211, 124] width 115 height 16
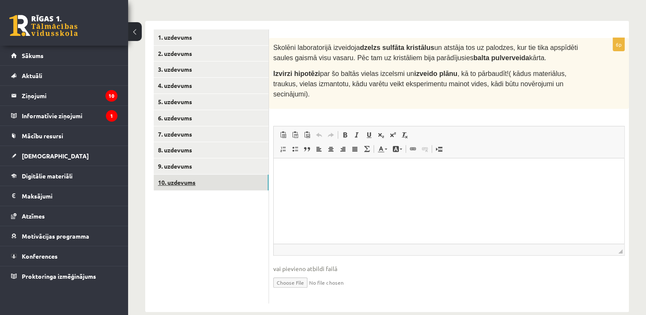
scroll to position [0, 0]
drag, startPoint x: 585, startPoint y: 299, endPoint x: 312, endPoint y: 167, distance: 303.1
click at [312, 167] on p "Editor, wiswyg-editor-user-answer-47024953429720" at bounding box center [449, 171] width 334 height 9
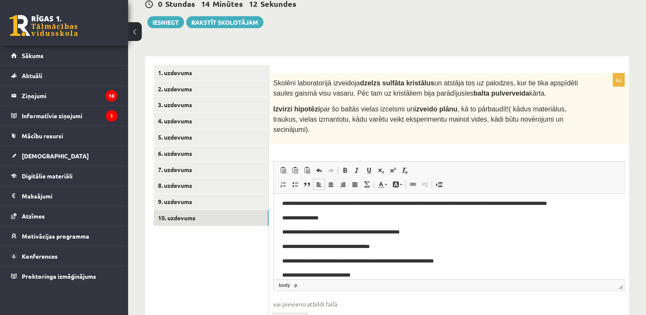
scroll to position [87, 0]
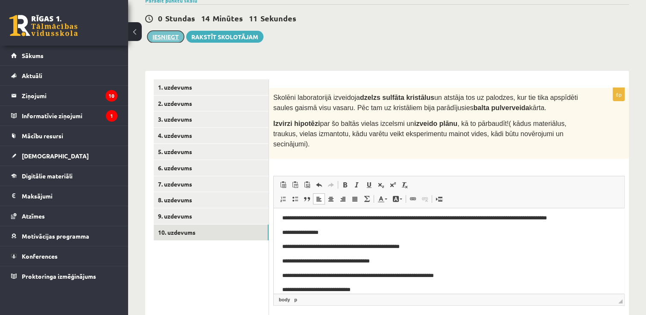
click at [157, 37] on button "Iesniegt" at bounding box center [165, 37] width 37 height 12
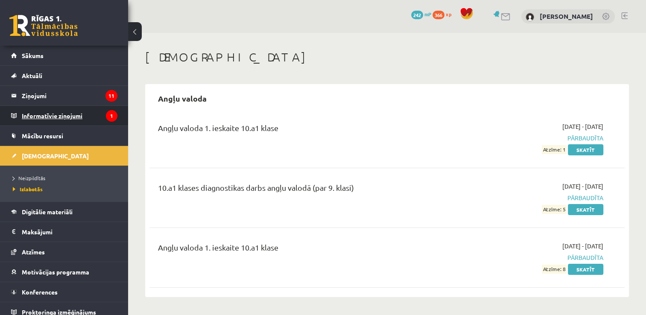
click at [59, 118] on legend "Informatīvie ziņojumi 1" at bounding box center [70, 116] width 96 height 20
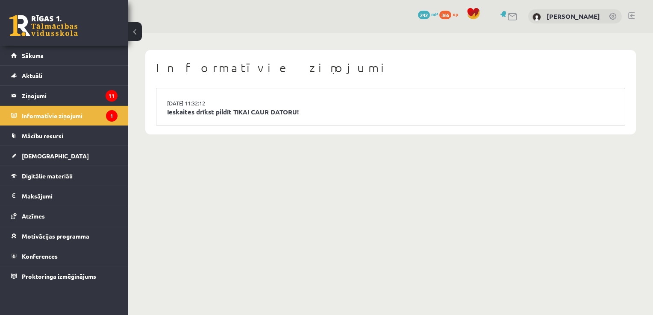
click at [175, 117] on li "[DATE] 11:32:12 Ieskaites drīkst pildīt TIKAI CAUR DATORU!" at bounding box center [390, 106] width 468 height 37
click at [175, 111] on link "Ieskaites drīkst pildīt TIKAI CAUR DATORU!" at bounding box center [390, 112] width 447 height 10
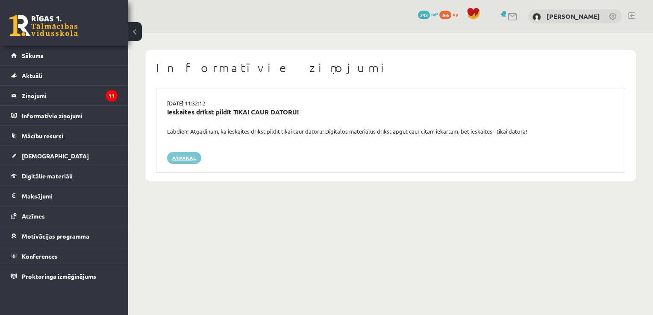
click at [181, 160] on link "Atpakaļ" at bounding box center [184, 158] width 34 height 12
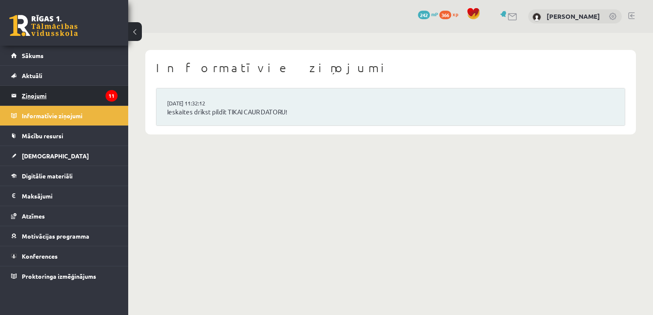
click at [86, 99] on legend "Ziņojumi 11" at bounding box center [70, 96] width 96 height 20
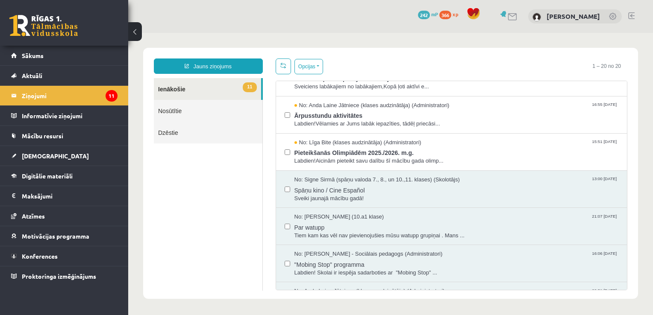
scroll to position [209, 0]
click at [59, 50] on link "Sākums" at bounding box center [64, 56] width 106 height 20
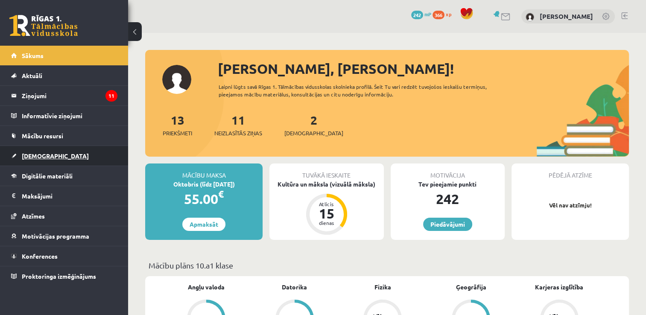
click at [39, 149] on link "[DEMOGRAPHIC_DATA]" at bounding box center [64, 156] width 106 height 20
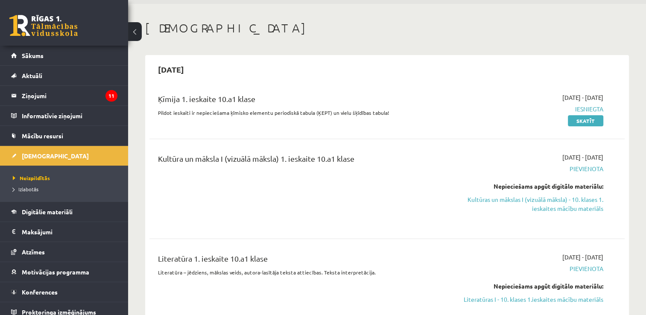
scroll to position [54, 0]
